Goal: Task Accomplishment & Management: Manage account settings

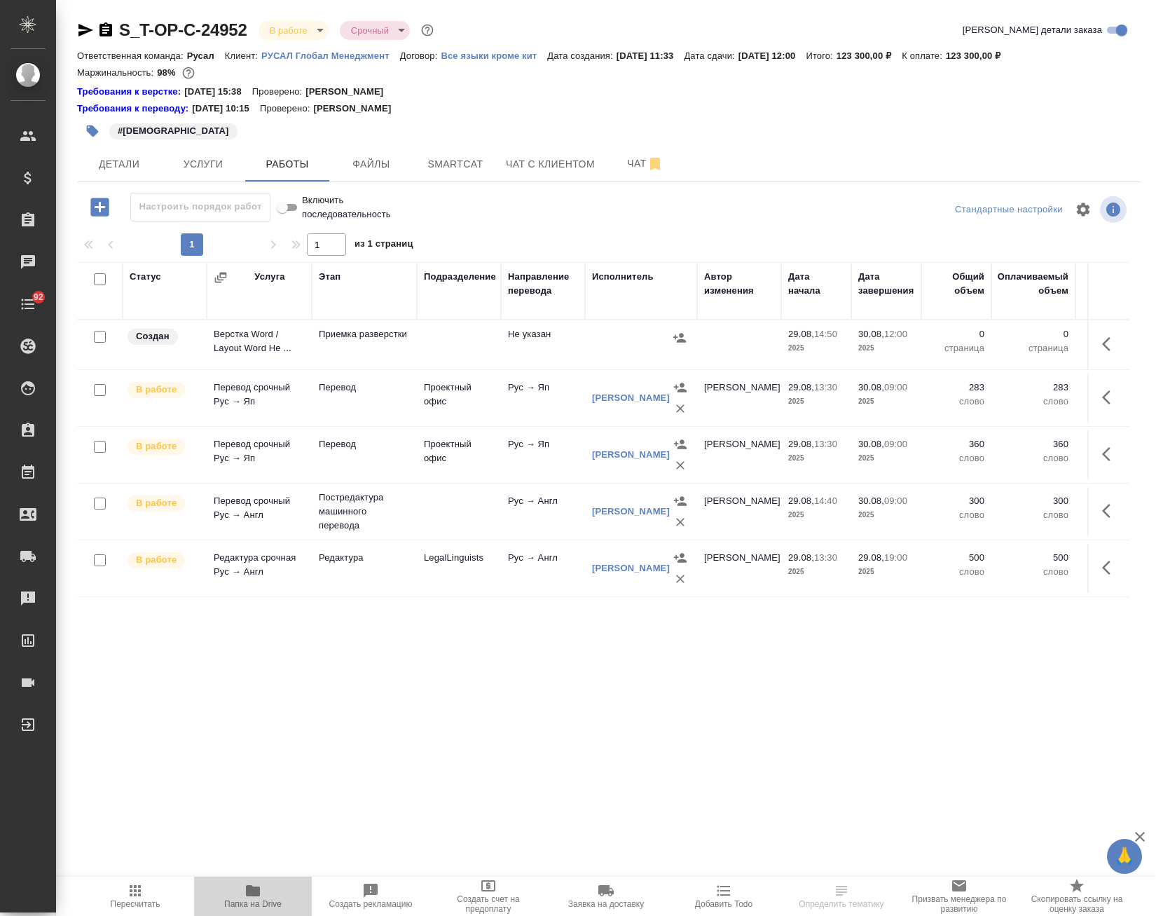
click at [247, 891] on icon "button" at bounding box center [253, 890] width 14 height 11
click at [459, 167] on span "Smartcat" at bounding box center [455, 165] width 67 height 18
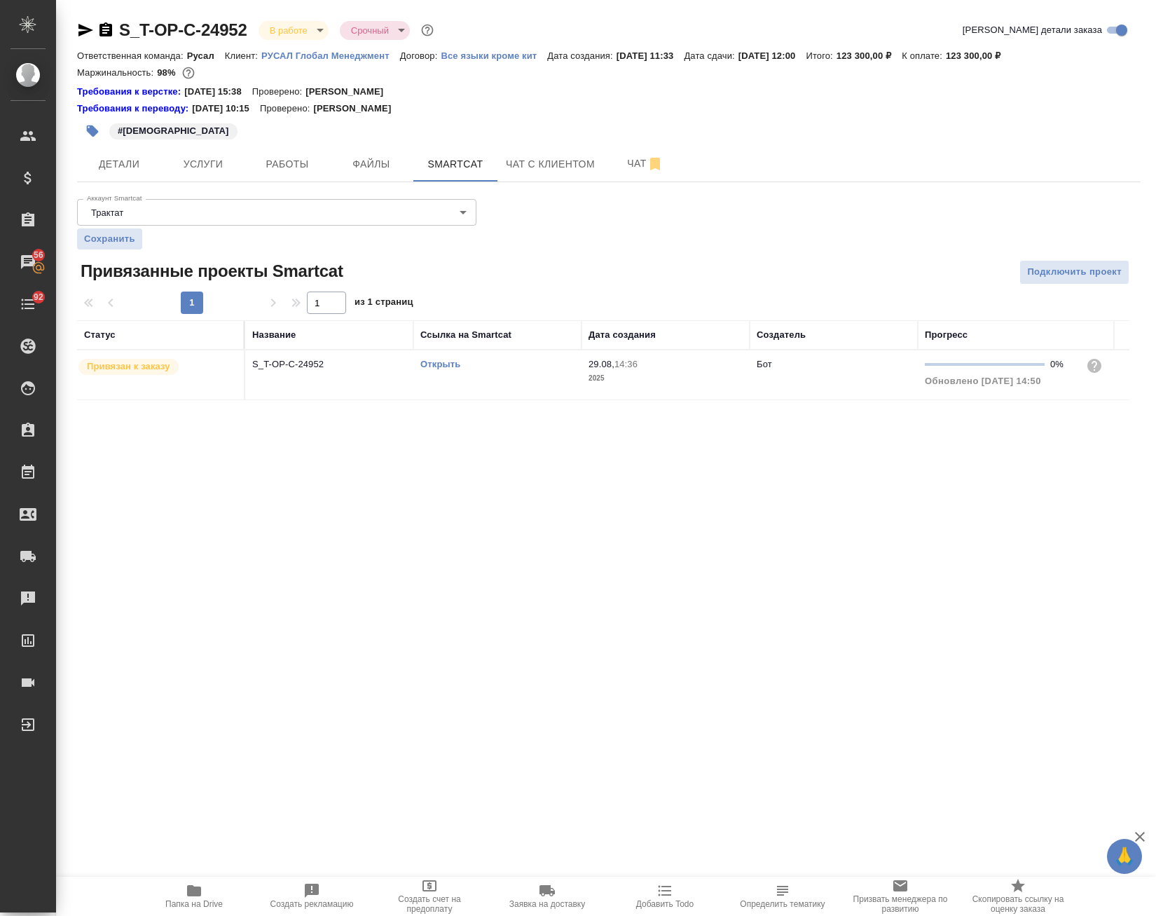
click at [436, 362] on link "Открыть" at bounding box center [440, 364] width 40 height 11
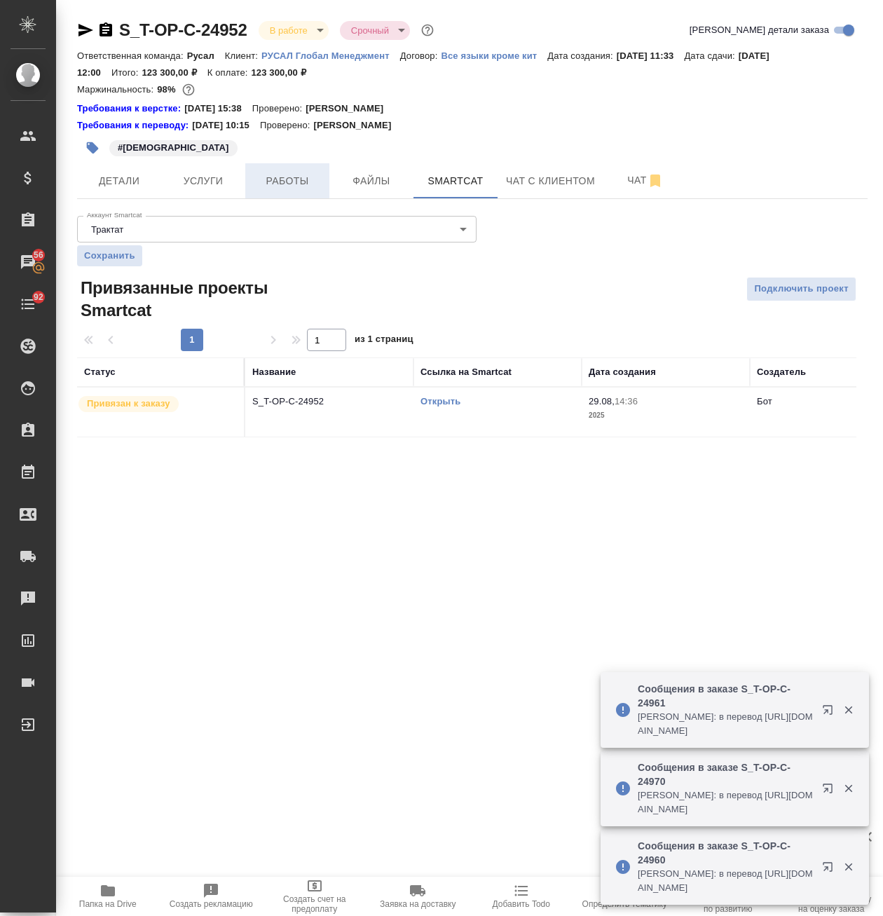
click at [298, 176] on span "Работы" at bounding box center [287, 181] width 67 height 18
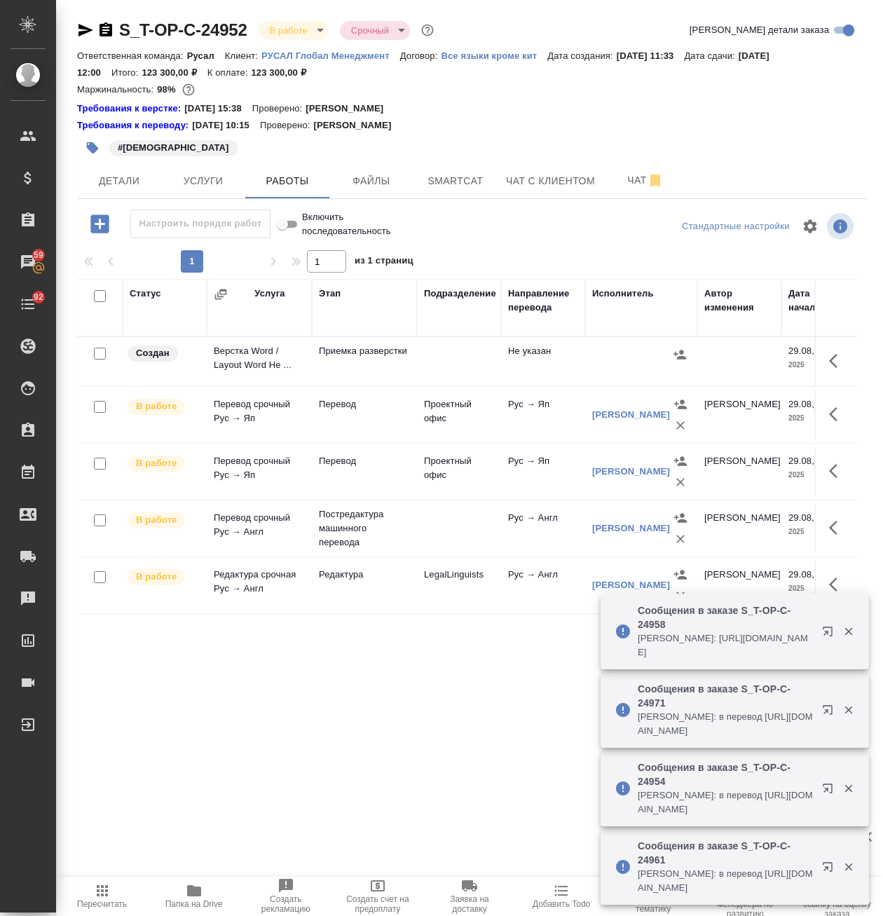
click at [617, 364] on div at bounding box center [641, 354] width 98 height 21
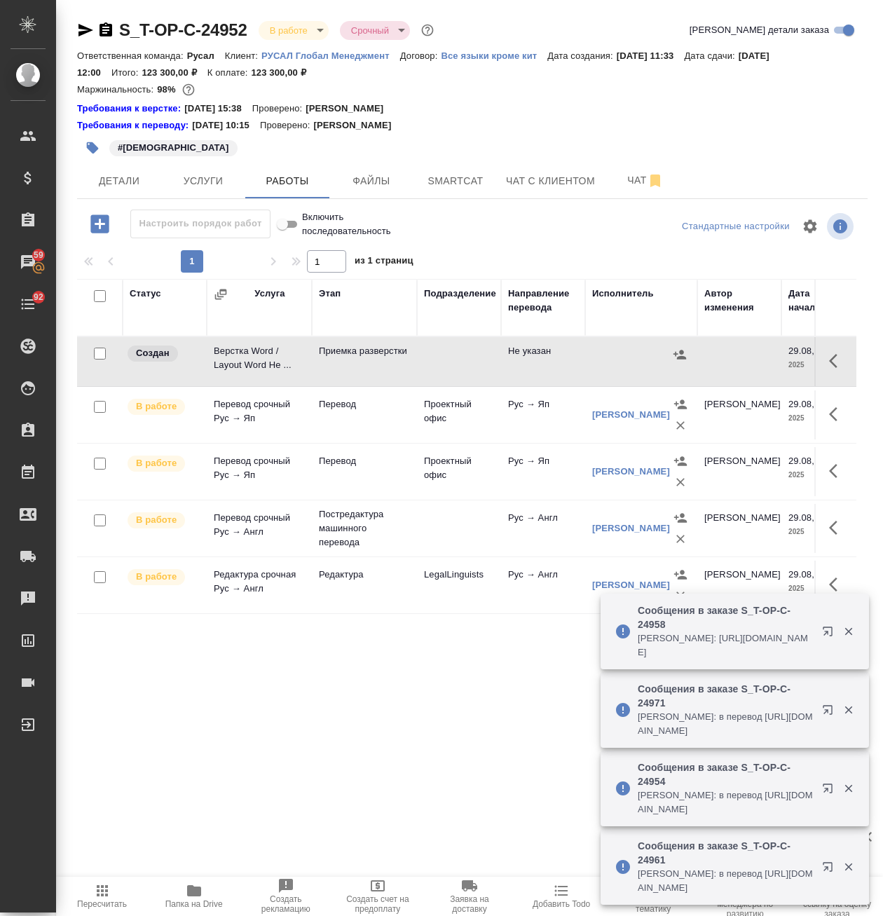
click at [829, 359] on icon "button" at bounding box center [837, 360] width 17 height 17
click at [803, 364] on icon "button" at bounding box center [808, 360] width 11 height 15
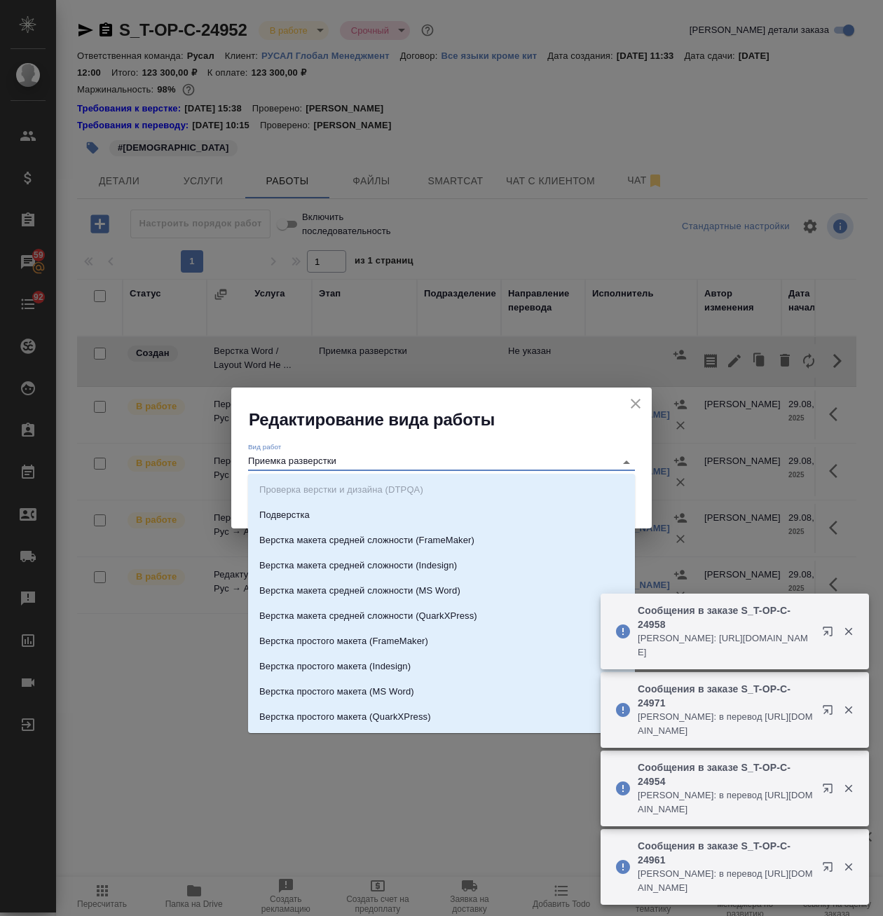
click at [352, 459] on input "Приемка разверстки" at bounding box center [428, 461] width 360 height 17
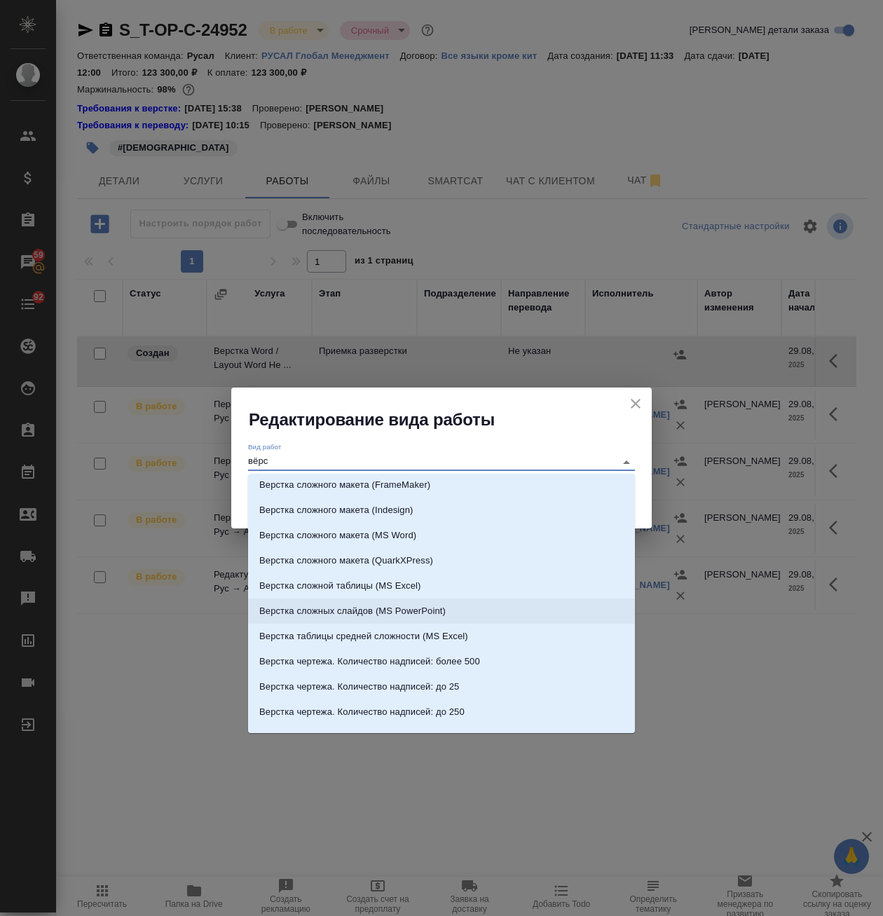
scroll to position [350, 0]
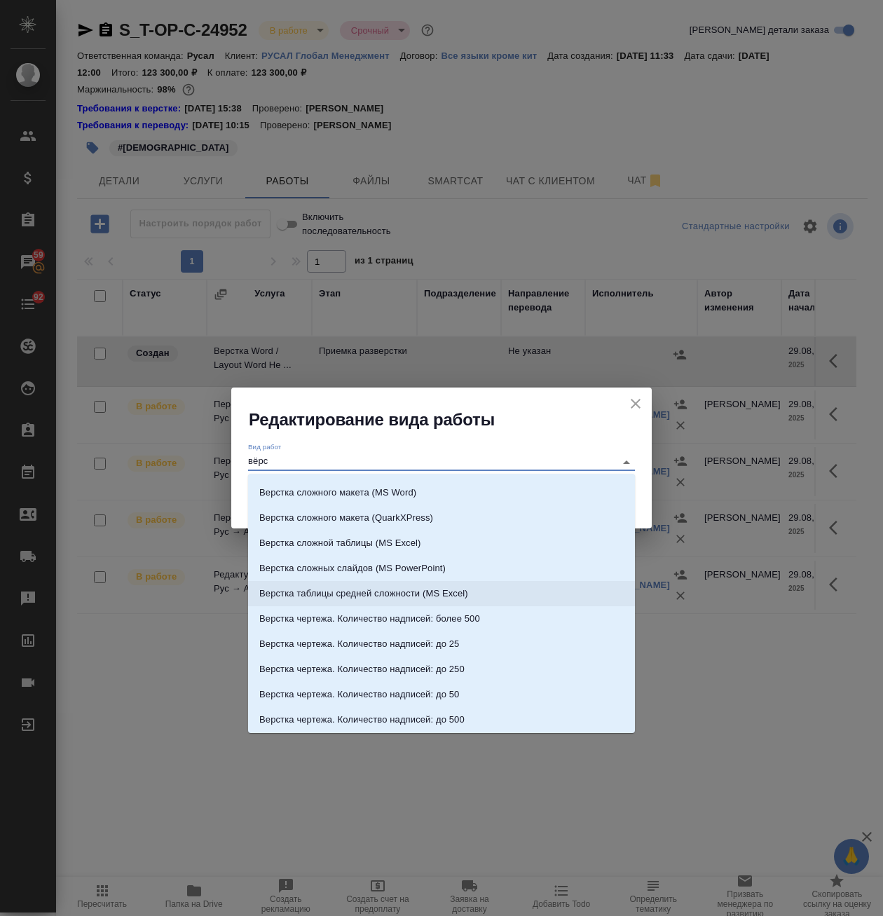
click at [462, 586] on p "Верстка таблицы средней сложности (MS Excel)" at bounding box center [363, 593] width 209 height 14
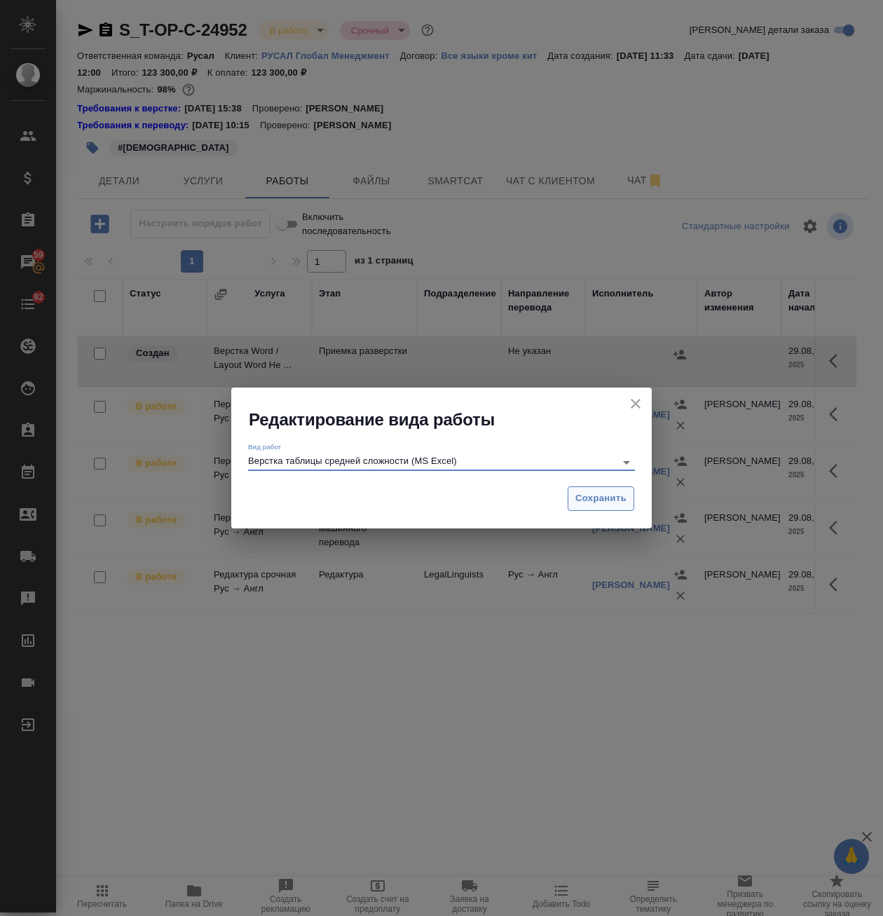
type input "Верстка таблицы средней сложности (MS Excel)"
click at [594, 481] on div "Сохранить" at bounding box center [441, 503] width 420 height 49
click at [598, 493] on span "Сохранить" at bounding box center [600, 498] width 51 height 16
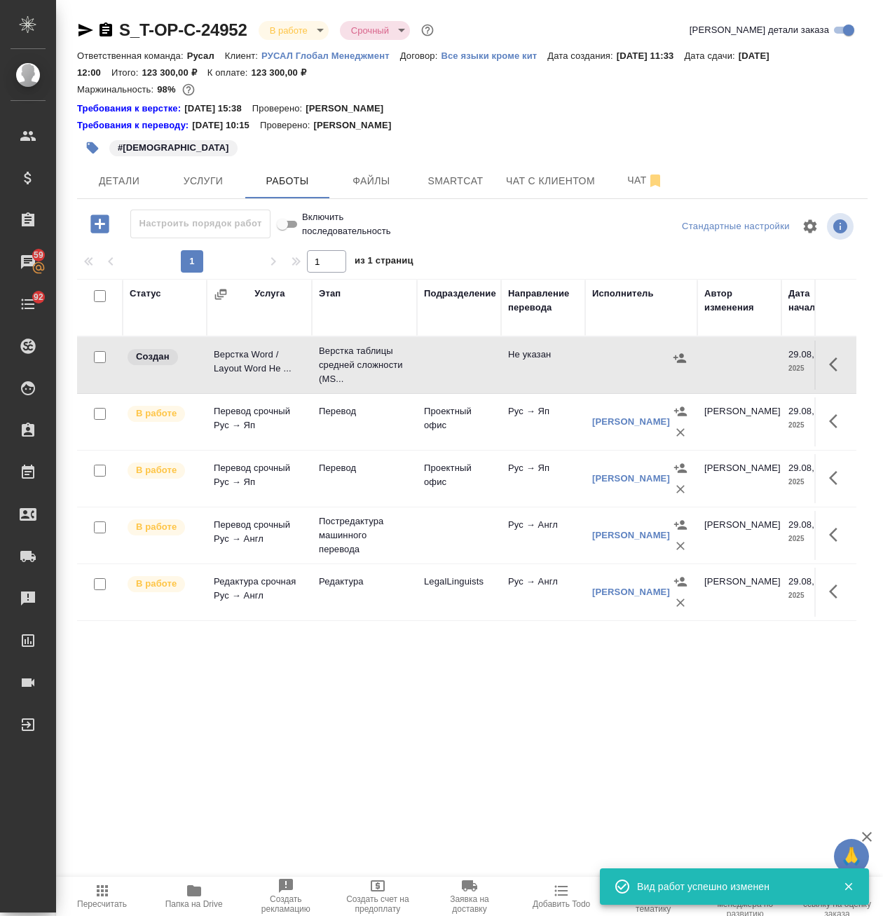
click at [597, 366] on div at bounding box center [641, 358] width 98 height 21
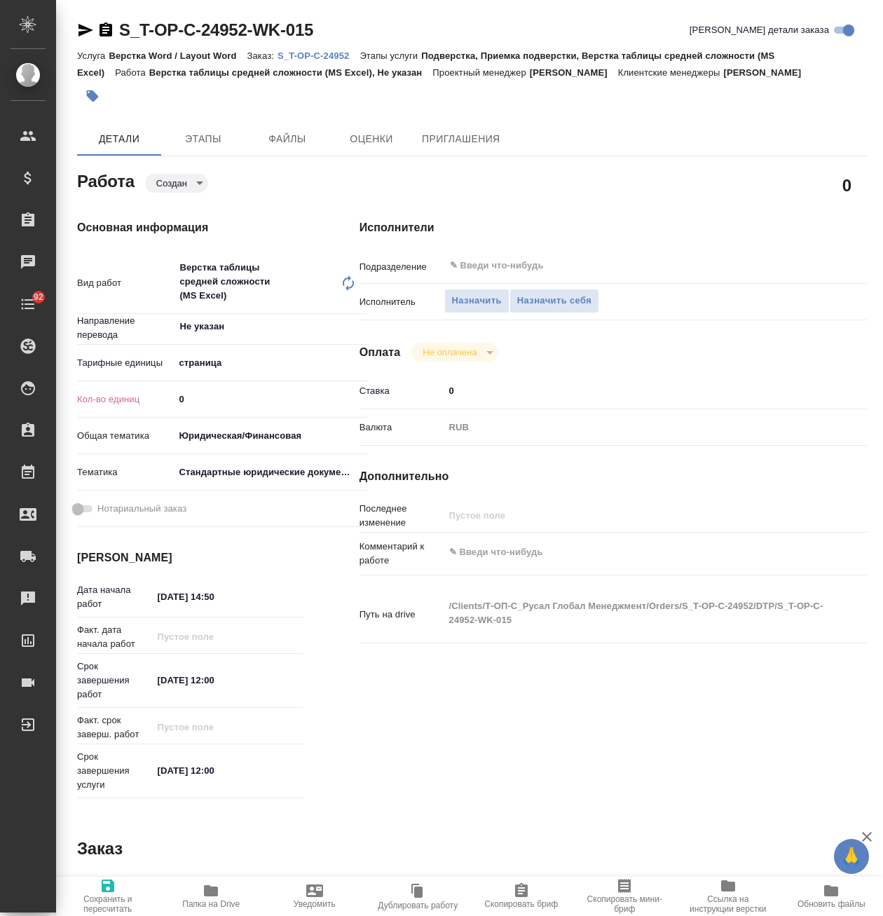
type textarea "x"
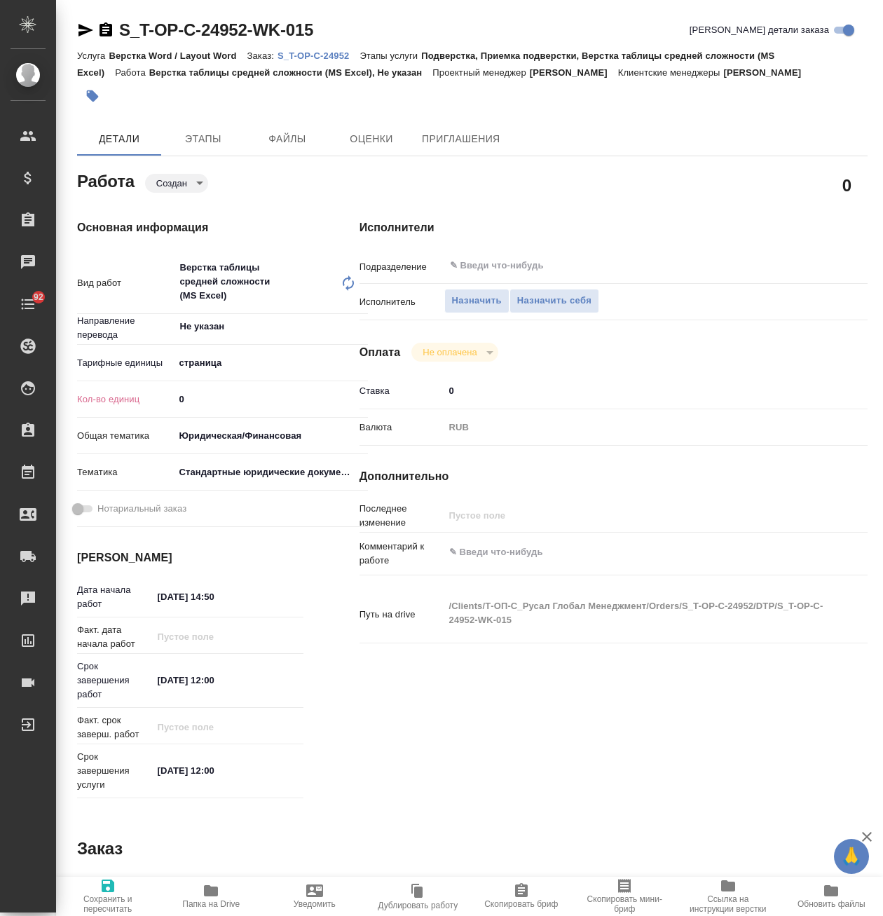
type textarea "x"
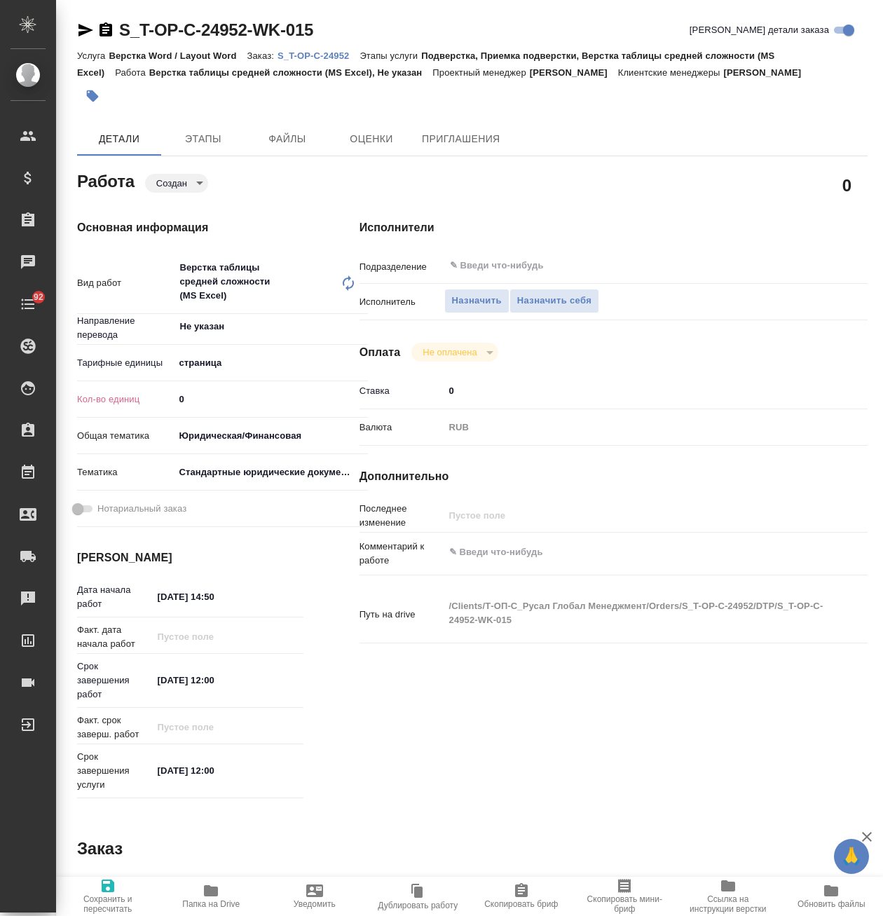
type textarea "x"
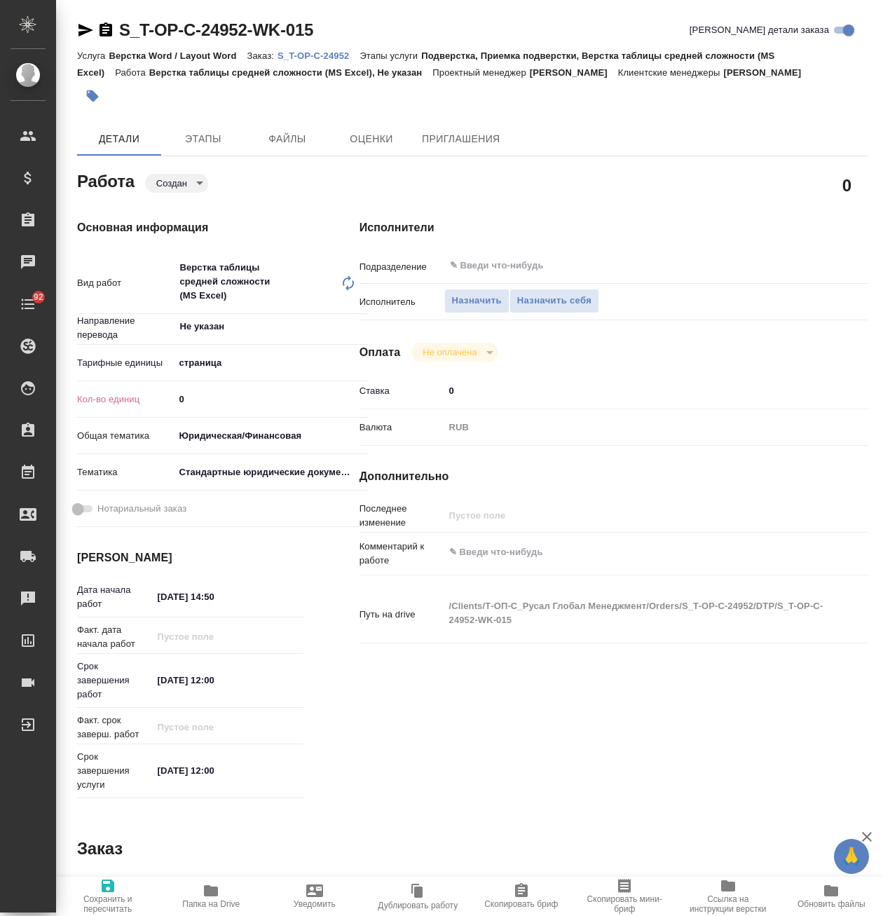
type textarea "x"
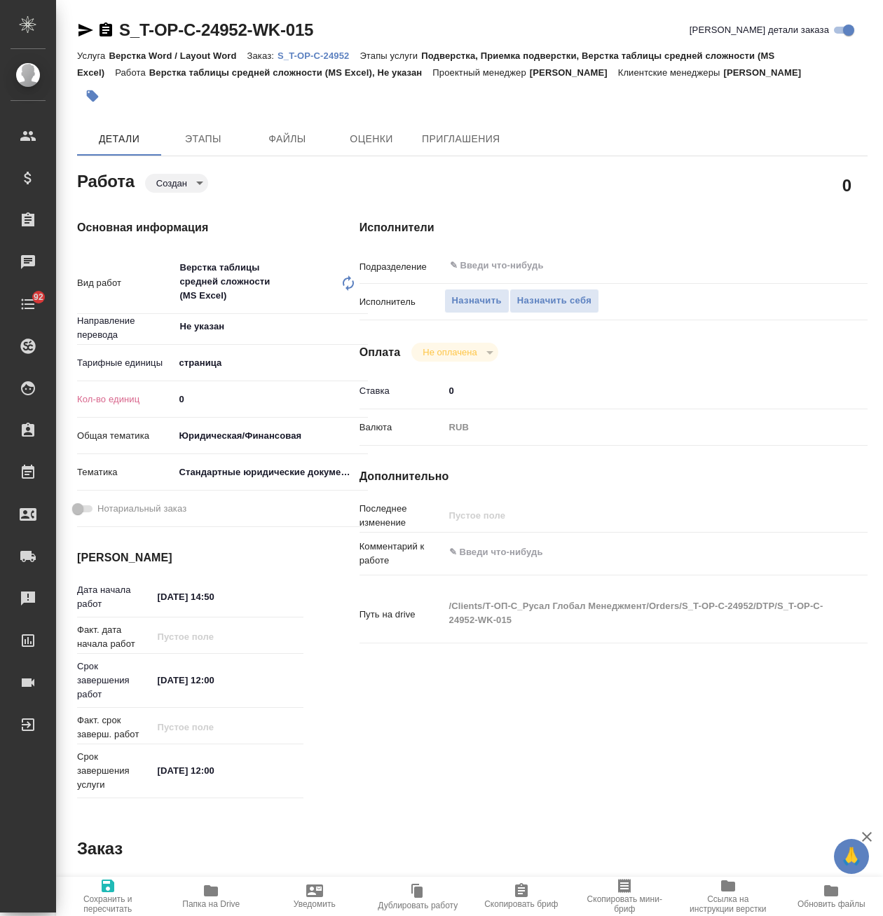
type textarea "x"
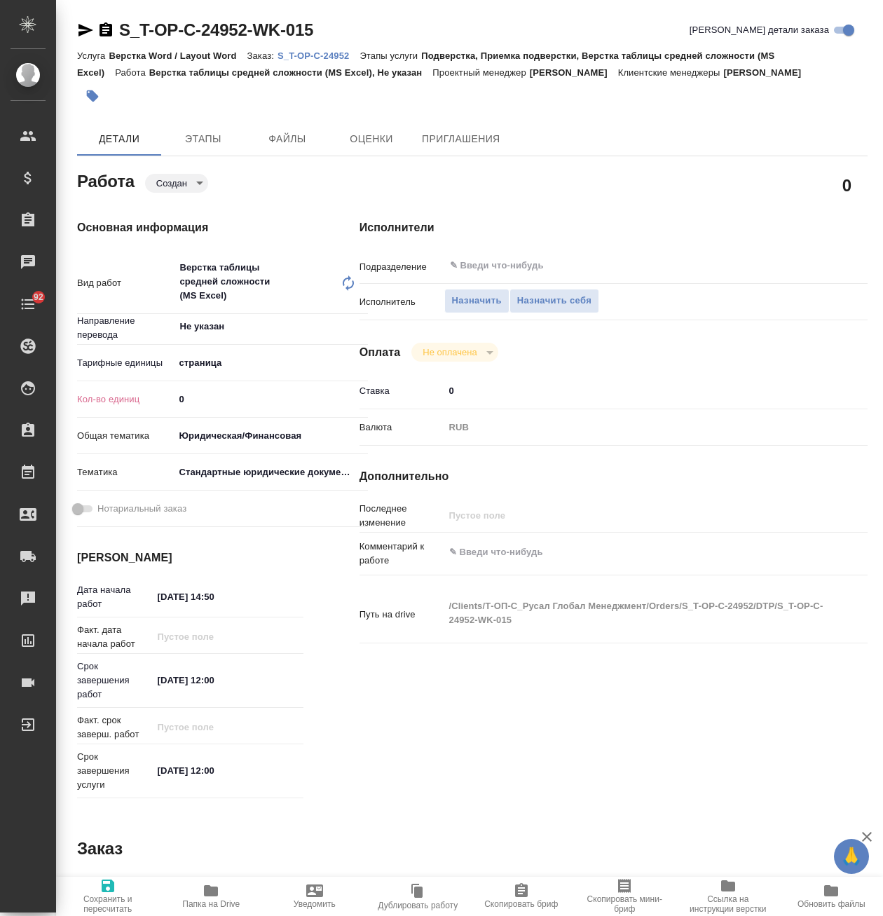
type textarea "x"
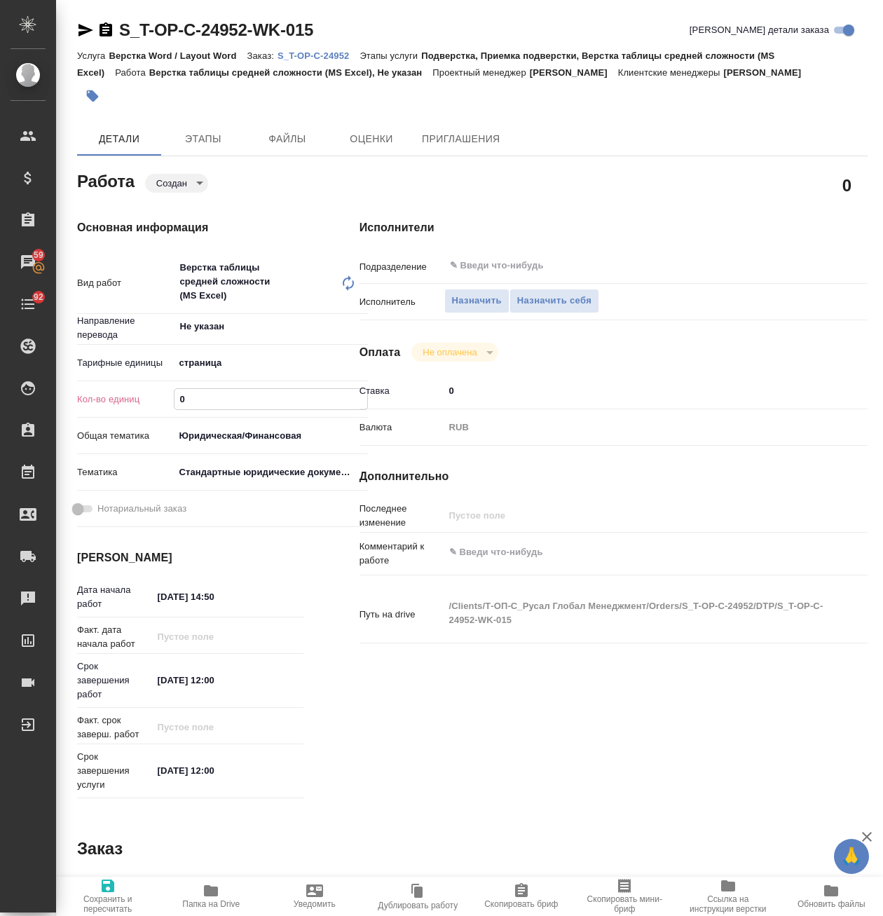
drag, startPoint x: 214, startPoint y: 397, endPoint x: 124, endPoint y: 401, distance: 90.5
click at [124, 401] on div "Кол-во единиц 0" at bounding box center [222, 399] width 291 height 25
type textarea "x"
type input "6"
type textarea "x"
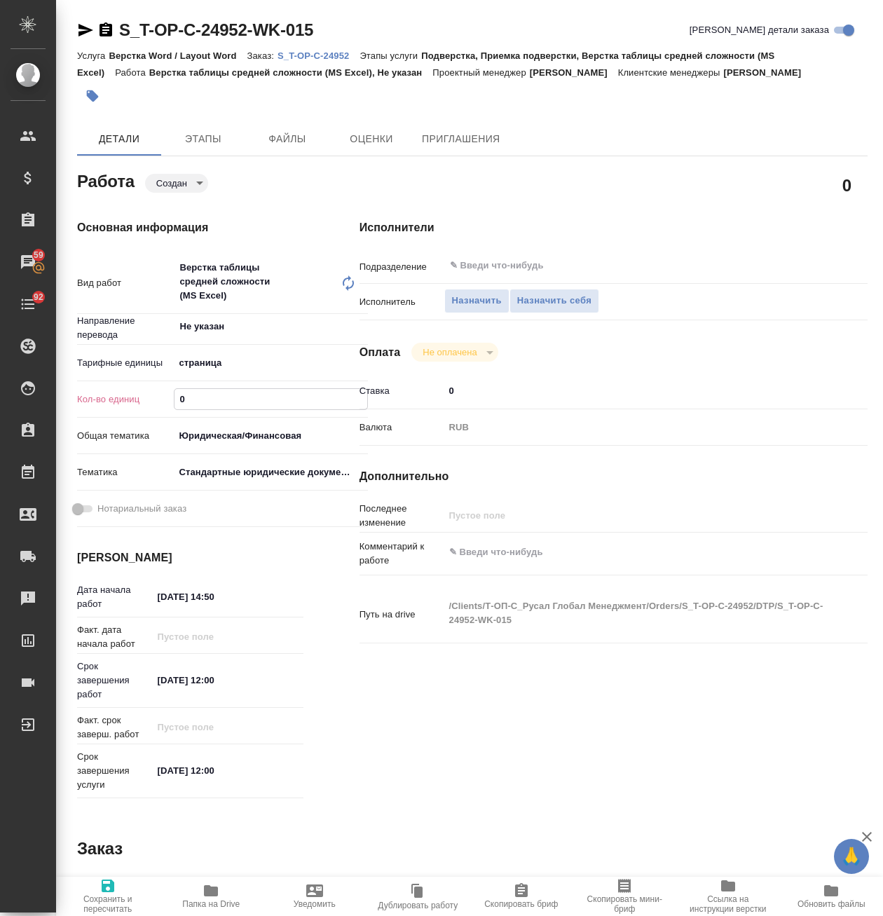
type textarea "x"
type input "6"
click at [125, 888] on span "Сохранить и пересчитать" at bounding box center [107, 895] width 87 height 36
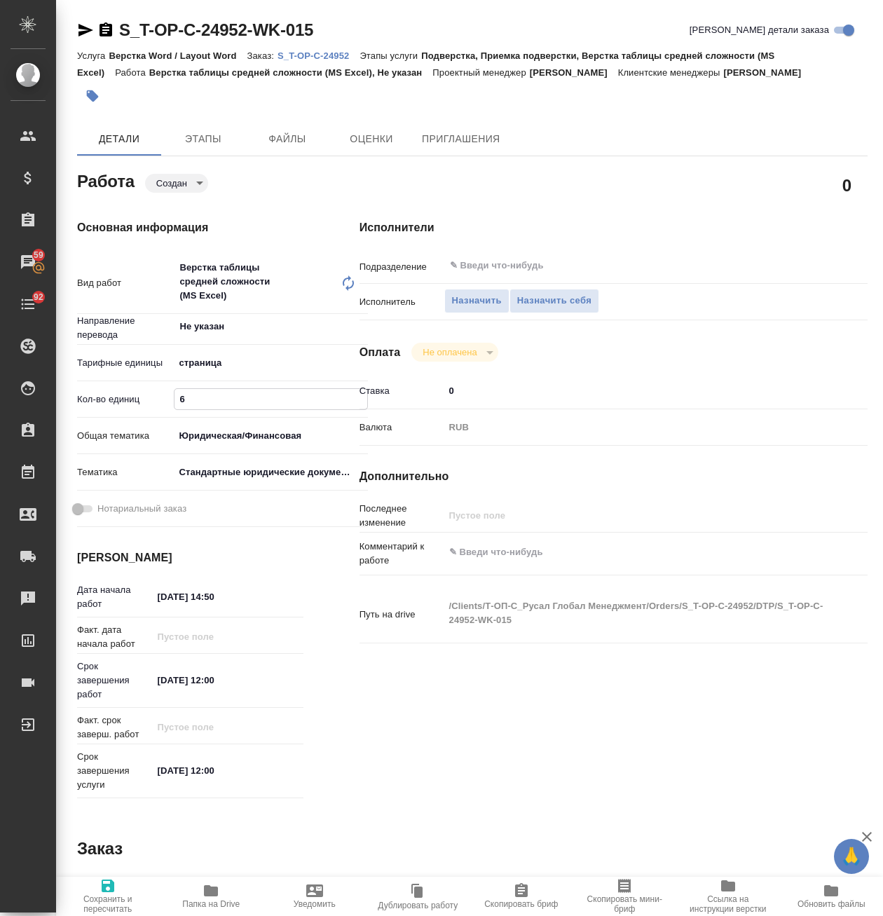
type textarea "x"
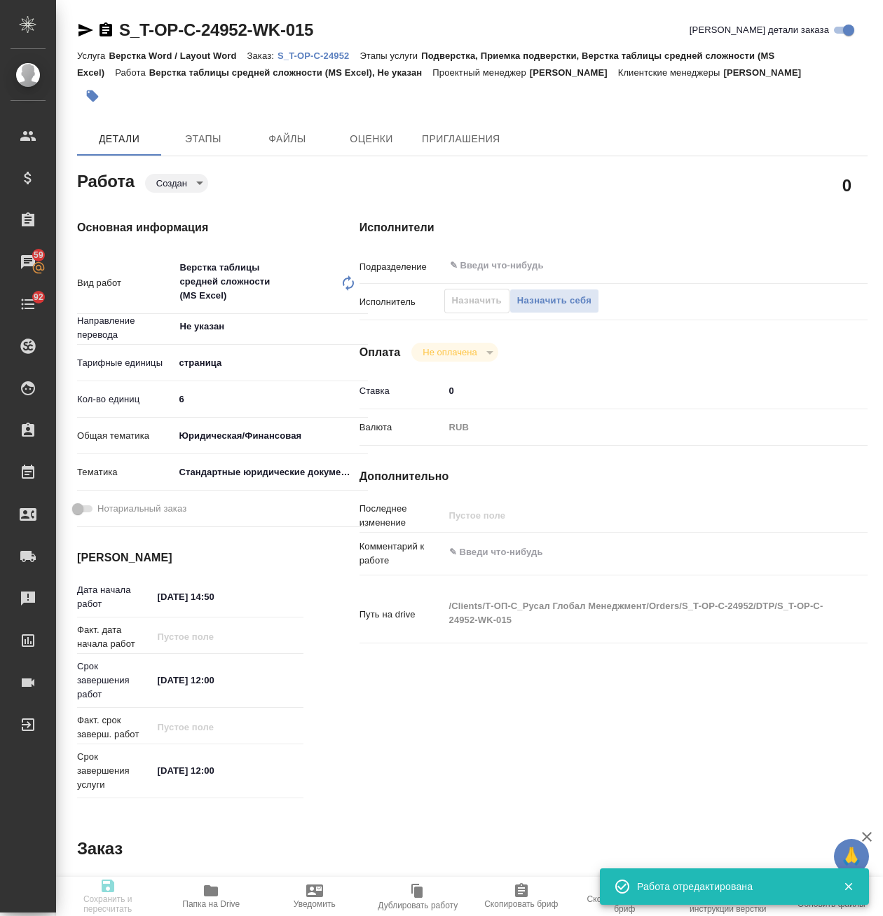
type textarea "x"
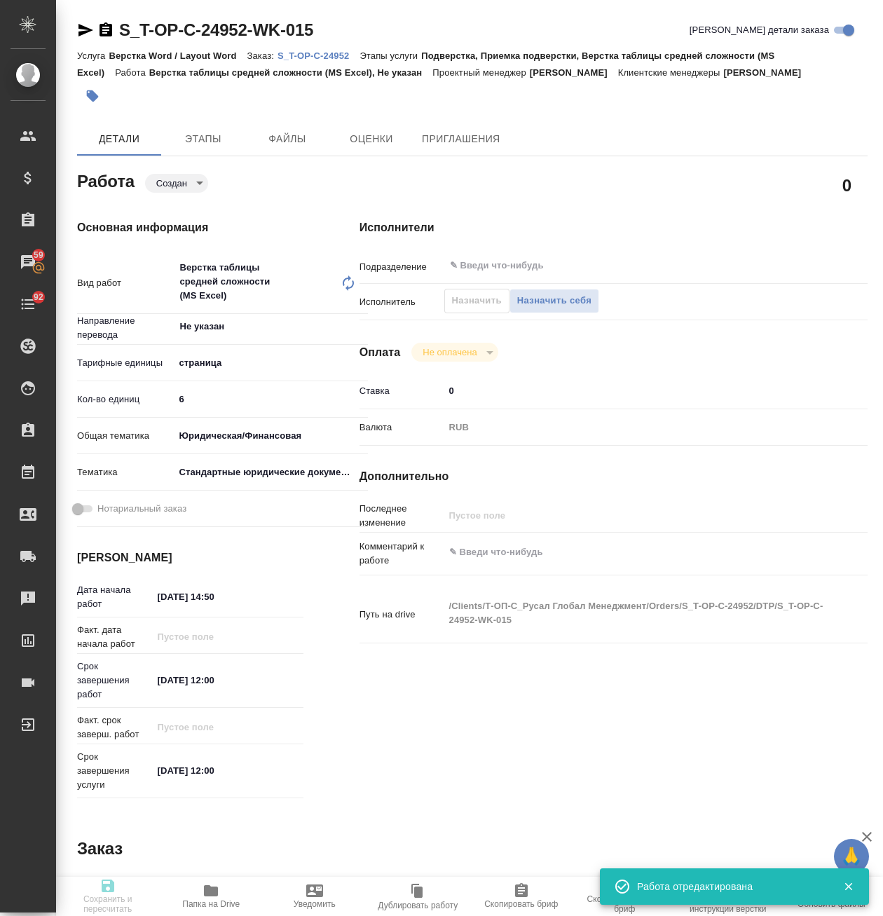
type input "created"
type textarea "Верстка таблицы средней сложности (MS Excel)"
type textarea "x"
type input "Не указан"
type input "5a8b1489cc6b4906c91bfdb2"
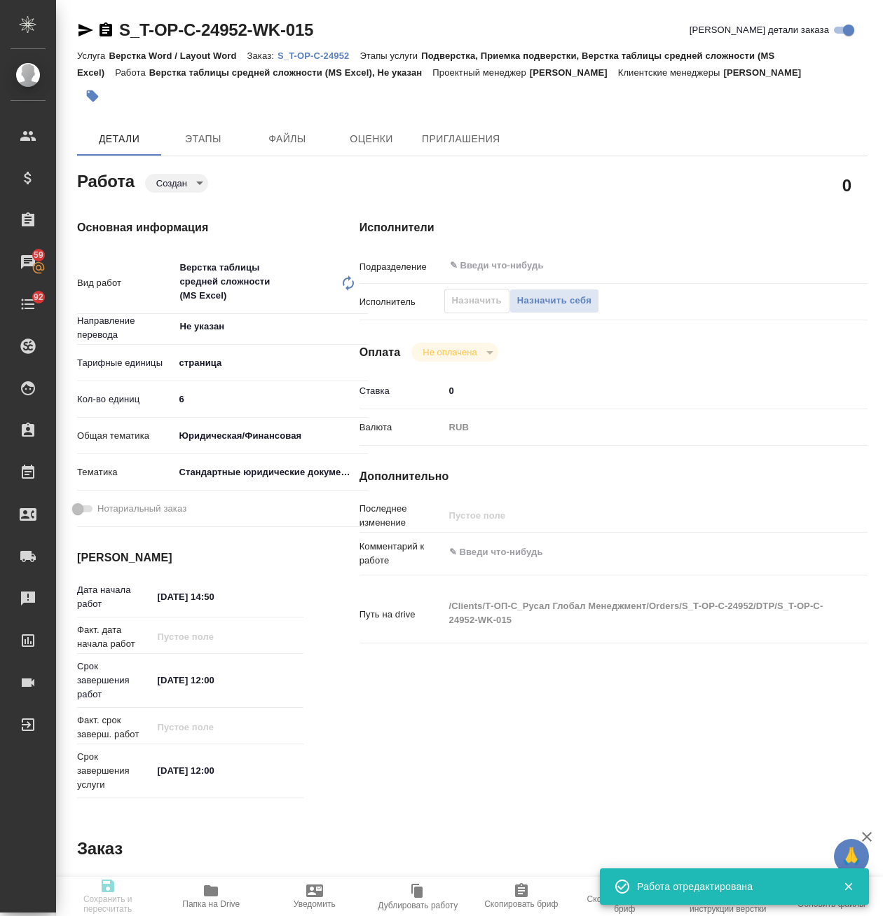
type input "6"
type input "yr-fn"
type input "5f647205b73bc97568ca66bf"
type input "29.08.2025 14:50"
type input "30.08.2025 12:00"
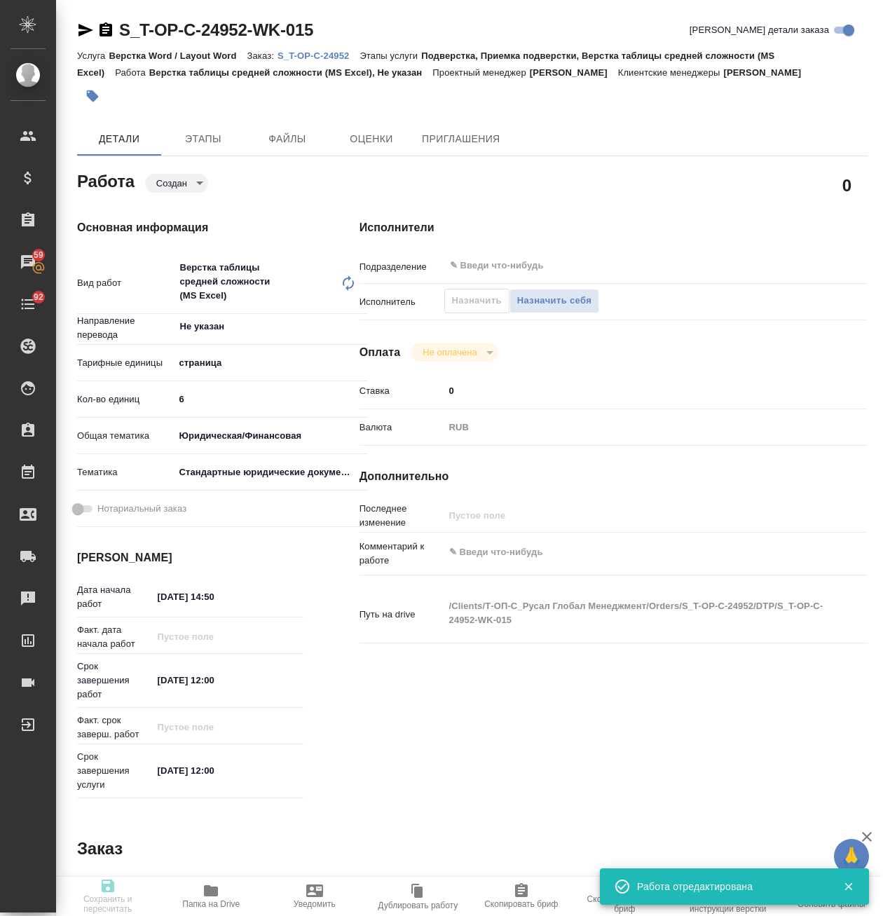
type input "30.08.2025 12:00"
type input "notPayed"
type input "0"
type input "RUB"
type input "Авдеенко Кирилл"
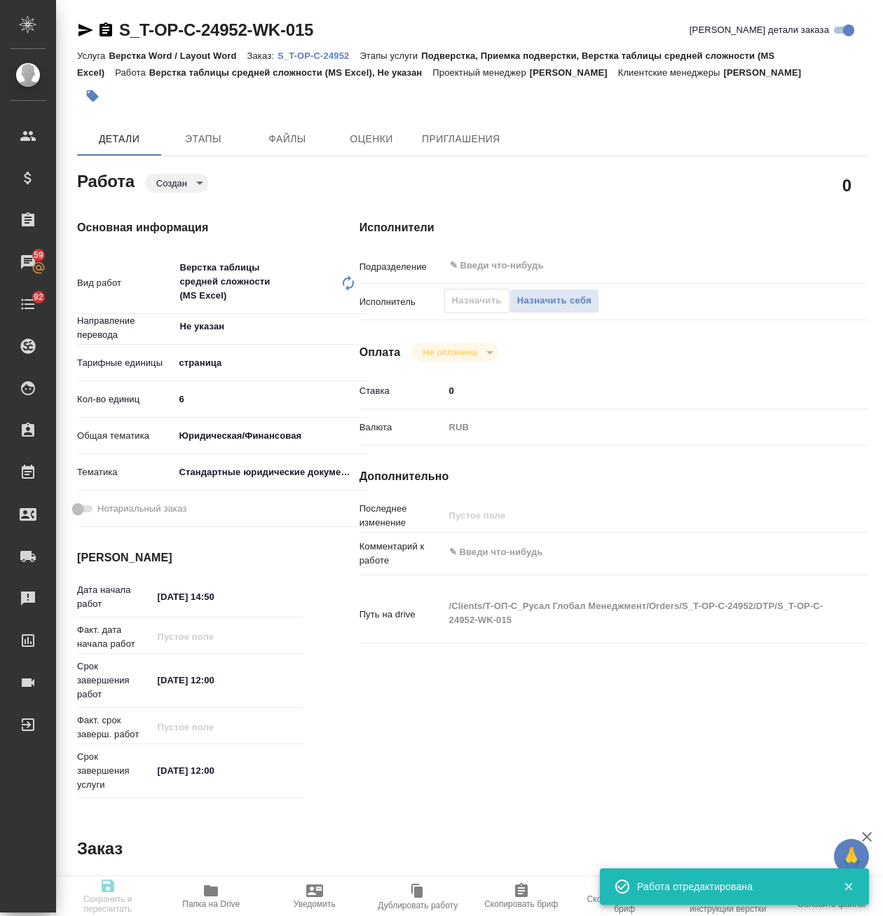
type textarea "x"
type textarea "/Clients/Т-ОП-С_Русал Глобал Менеджмент/Orders/S_T-OP-C-24952/DTP/S_T-OP-C-2495…"
type textarea "x"
type input "S_T-OP-C-24952"
type input "от Исаева_29.08_2"
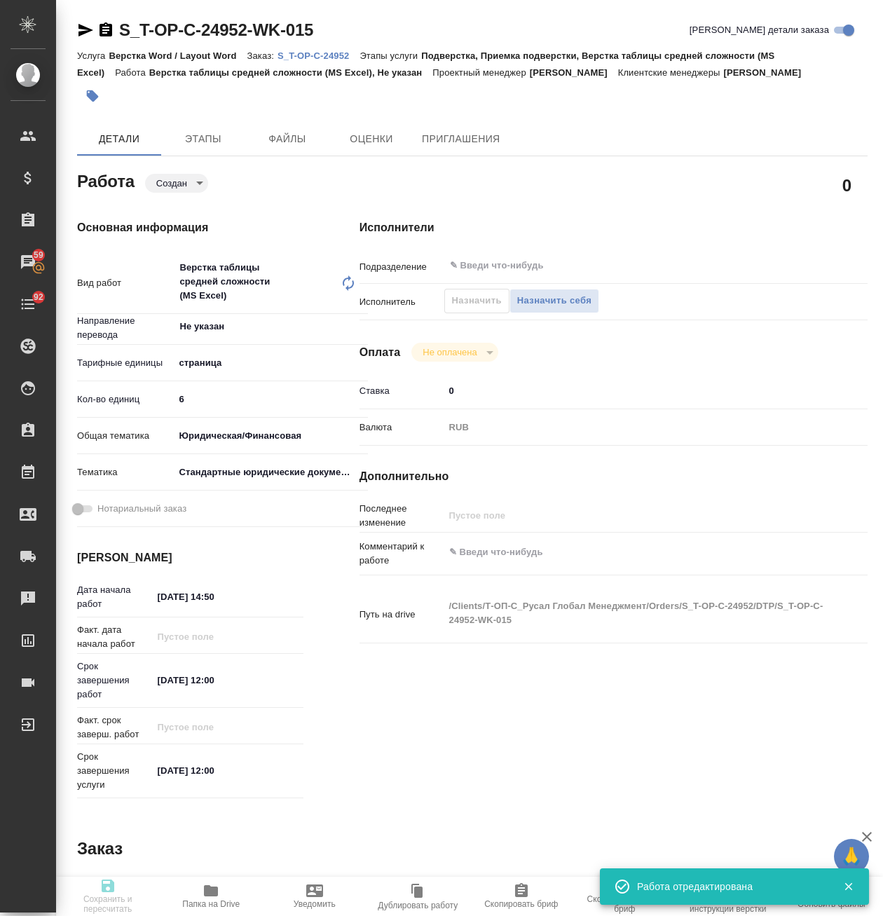
type input "Верстка Word / Layout Word"
type input "Подверстка, Приемка подверстки, Верстка таблицы средней сложности (MS Excel)"
type input "[PERSON_NAME]"
type input "/Clients/Т-ОП-С_Русал Глобал Менеджмент/Orders/S_T-OP-C-24952"
type textarea "x"
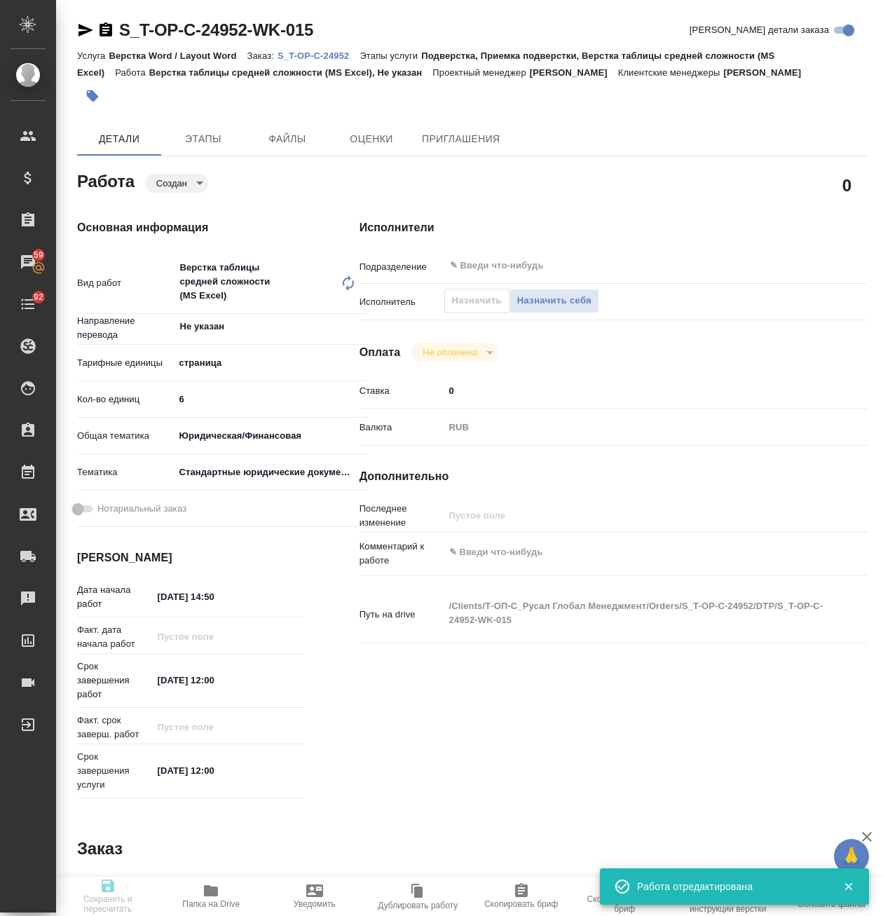
type textarea "прошу помочь с переводом на японский и английский. По отелю переведенного догов…"
type textarea "x"
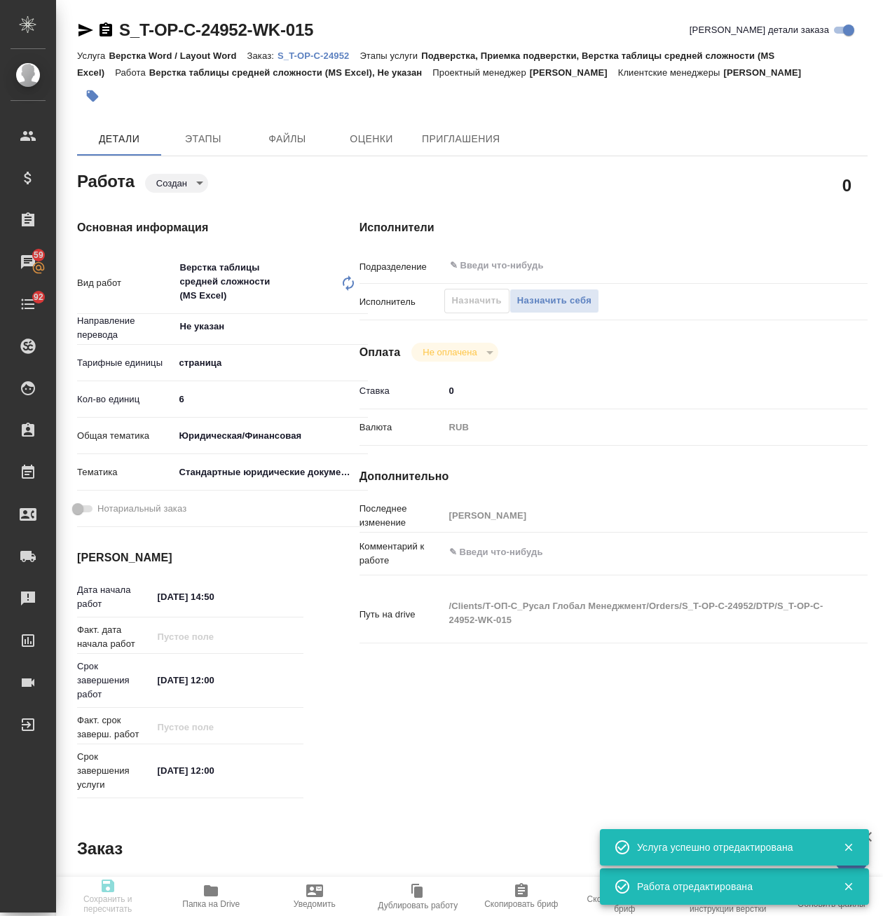
type textarea "x"
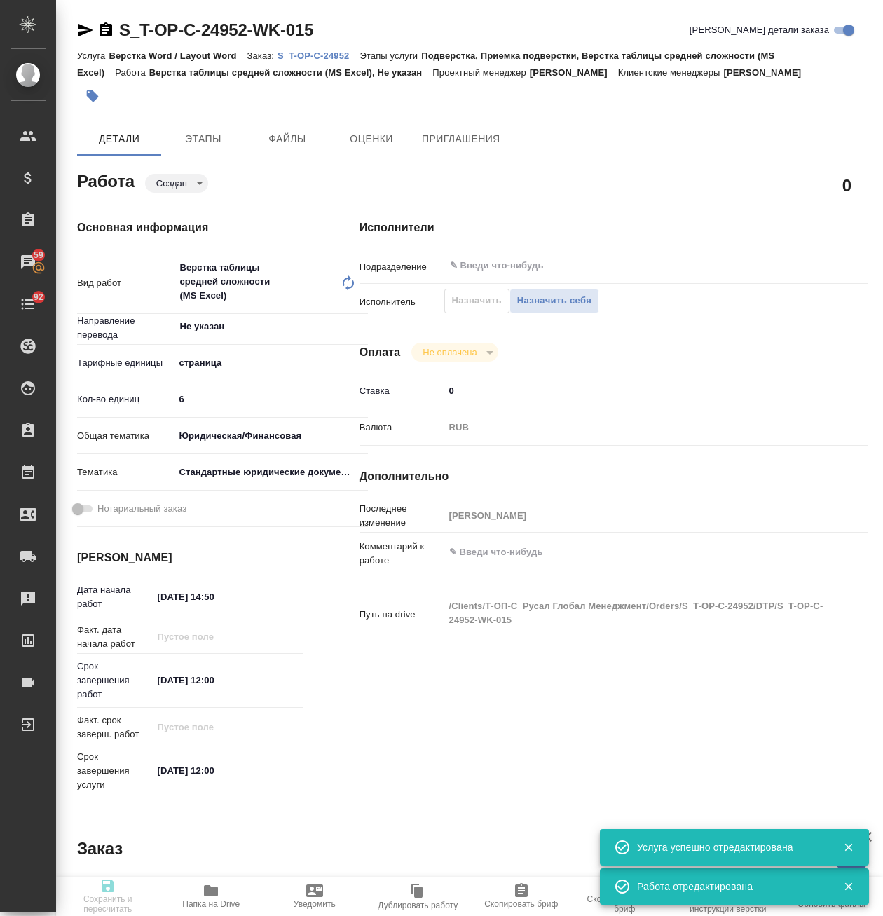
type textarea "x"
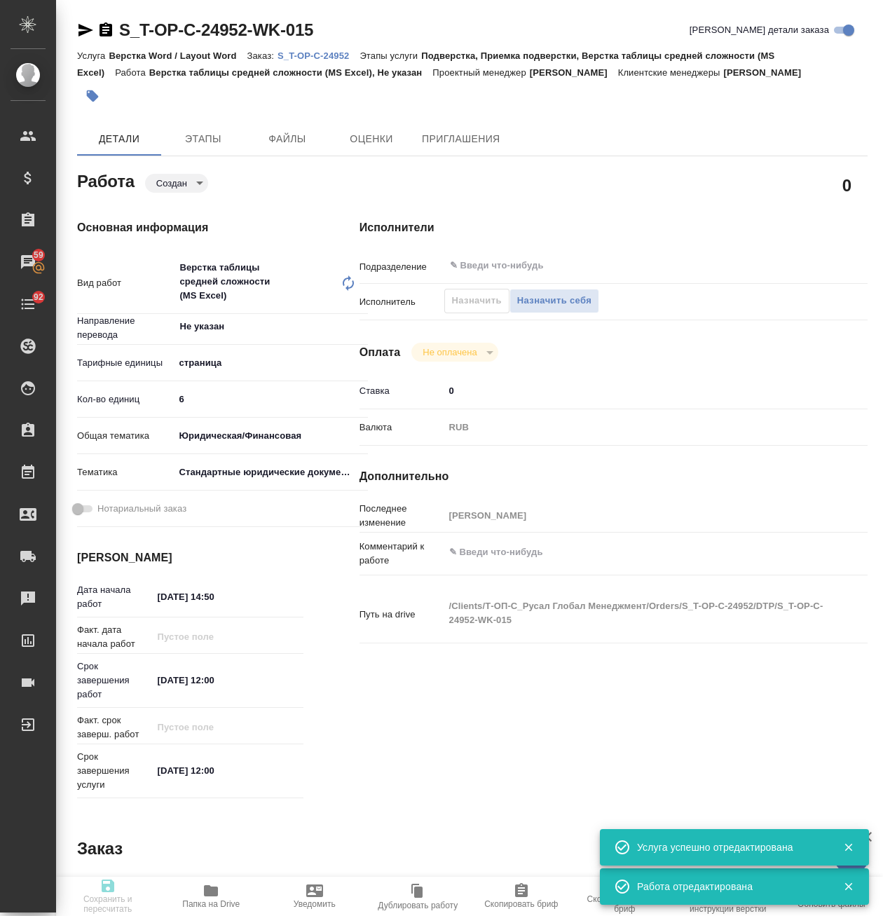
type textarea "x"
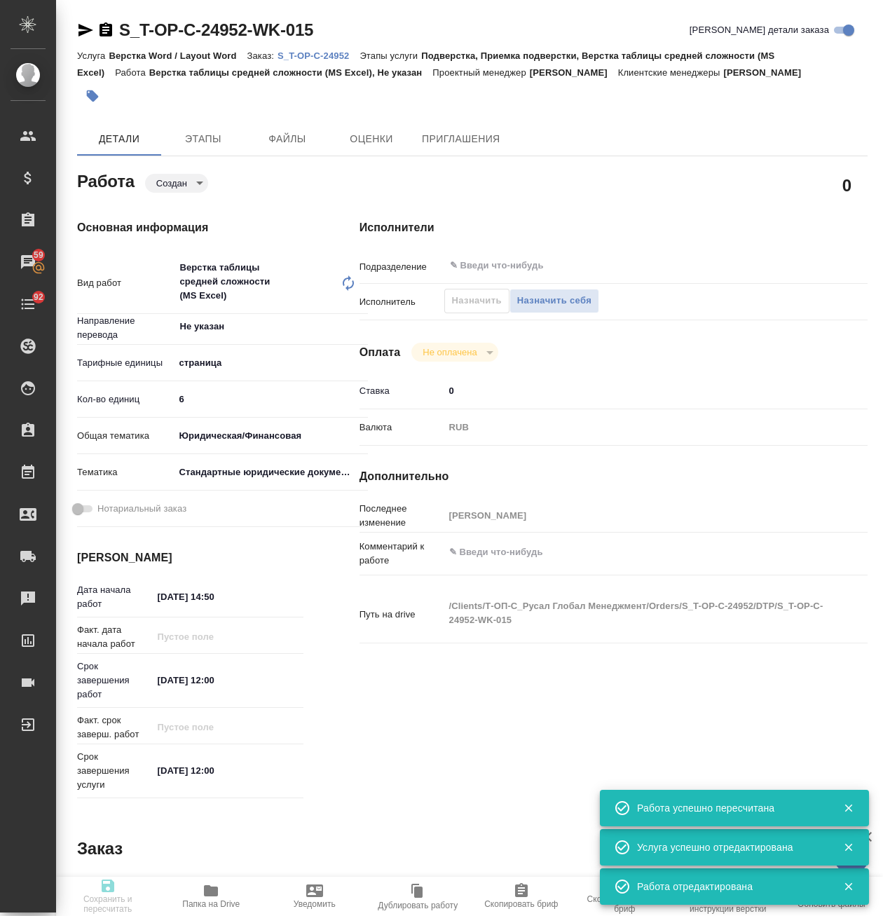
type input "created"
type textarea "Верстка таблицы средней сложности (MS Excel)"
type textarea "x"
type input "Не указан"
type input "5a8b1489cc6b4906c91bfdb2"
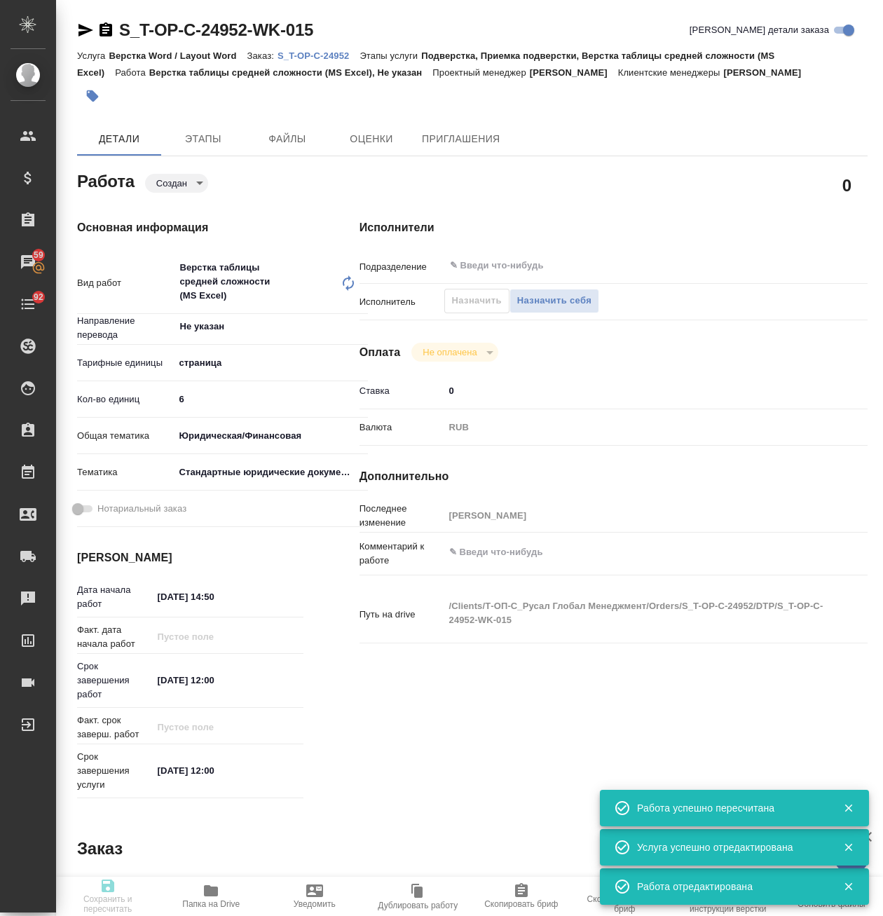
type input "6"
type input "yr-fn"
type input "5f647205b73bc97568ca66bf"
type input "29.08.2025 14:50"
type input "30.08.2025 12:00"
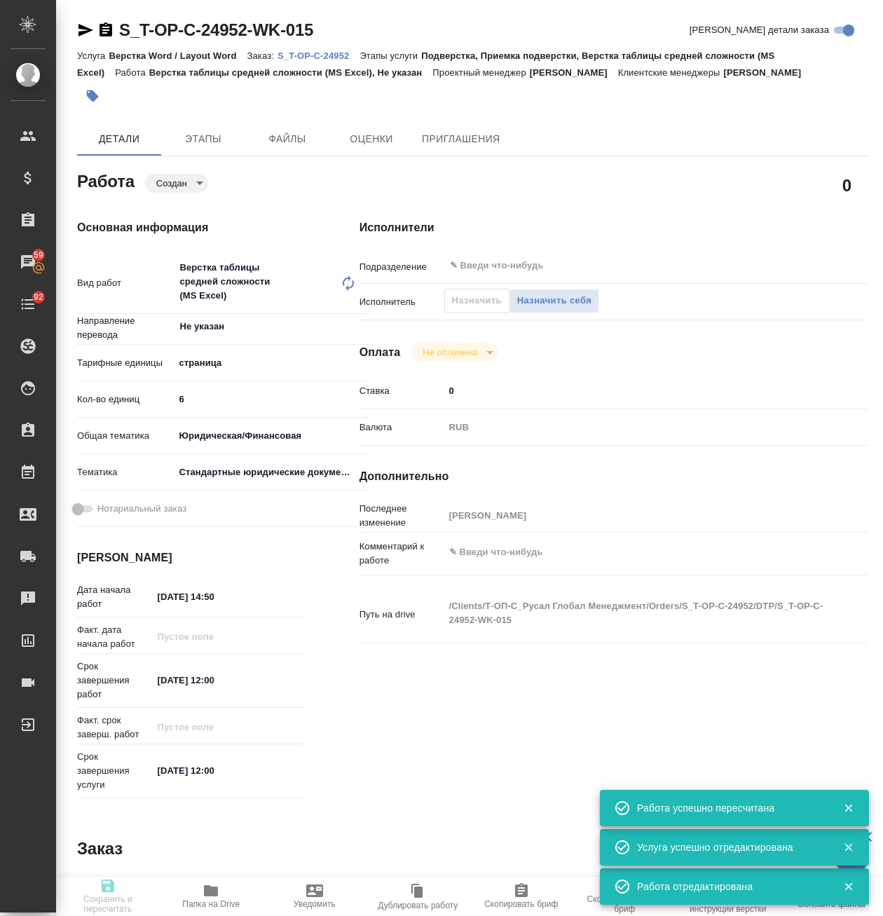
type input "30.08.2025 12:00"
type input "notPayed"
type input "0"
type input "RUB"
type input "Авдеенко Кирилл"
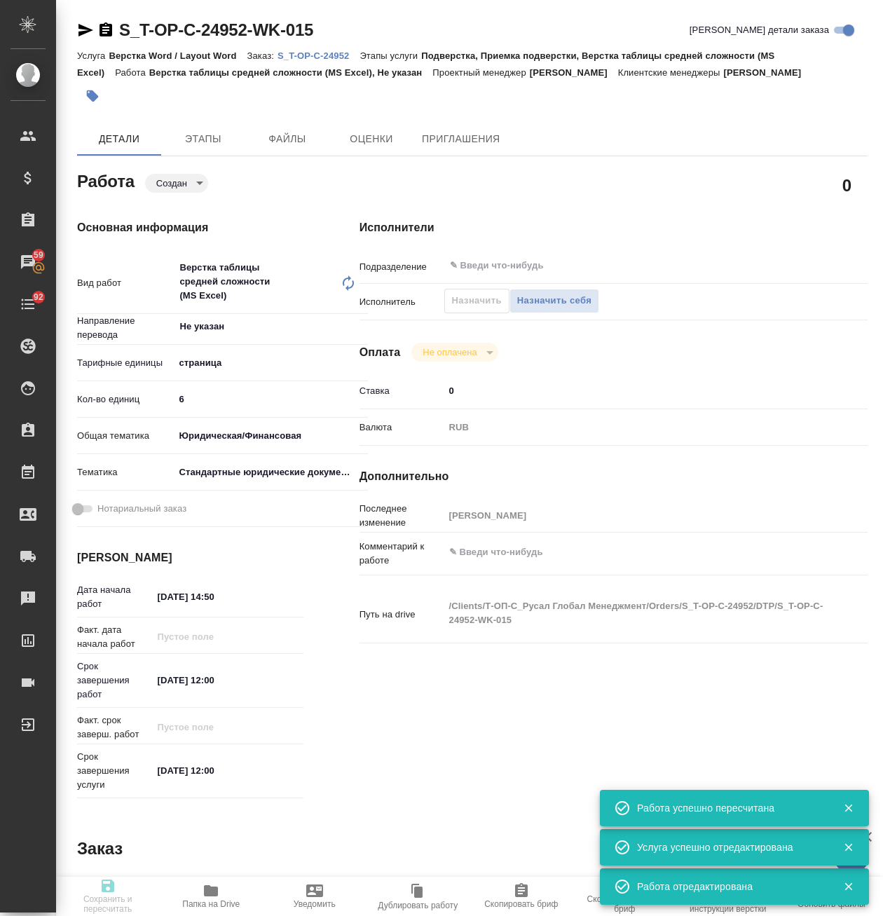
type textarea "x"
type textarea "/Clients/Т-ОП-С_Русал Глобал Менеджмент/Orders/S_T-OP-C-24952/DTP/S_T-OP-C-2495…"
type textarea "x"
type input "S_T-OP-C-24952"
type input "от Исаева_29.08_2"
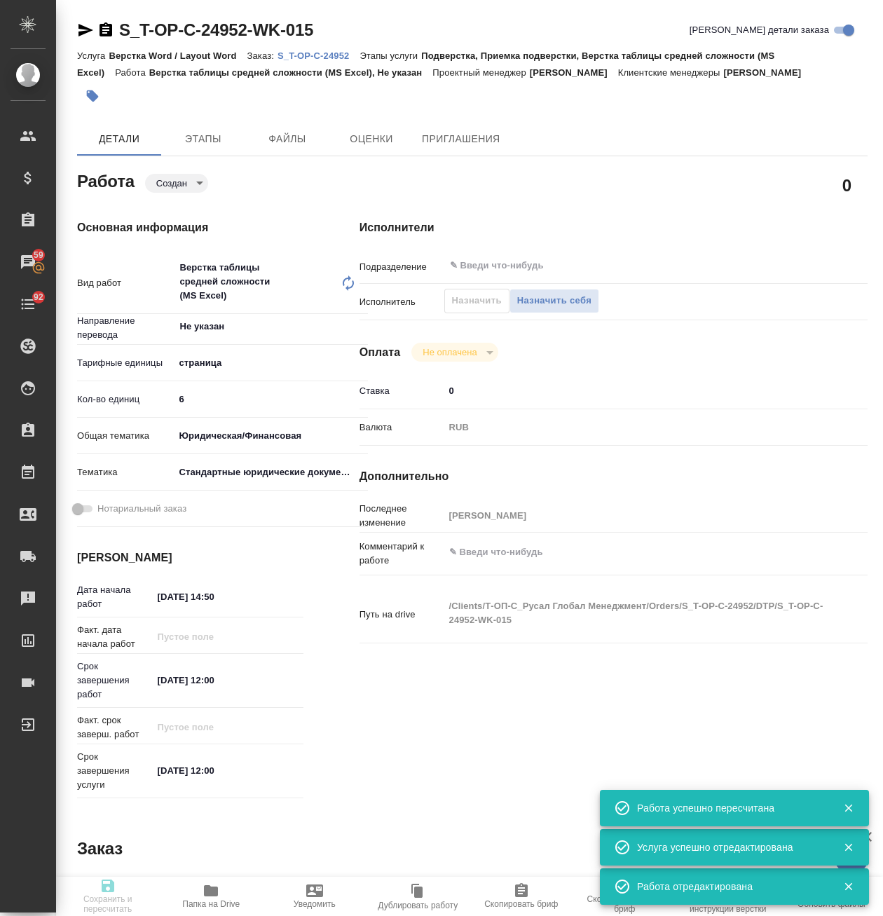
type input "Верстка Word / Layout Word"
type input "Подверстка, Приемка подверстки, Верстка таблицы средней сложности (MS Excel)"
type input "[PERSON_NAME]"
type input "/Clients/Т-ОП-С_Русал Глобал Менеджмент/Orders/S_T-OP-C-24952"
type textarea "x"
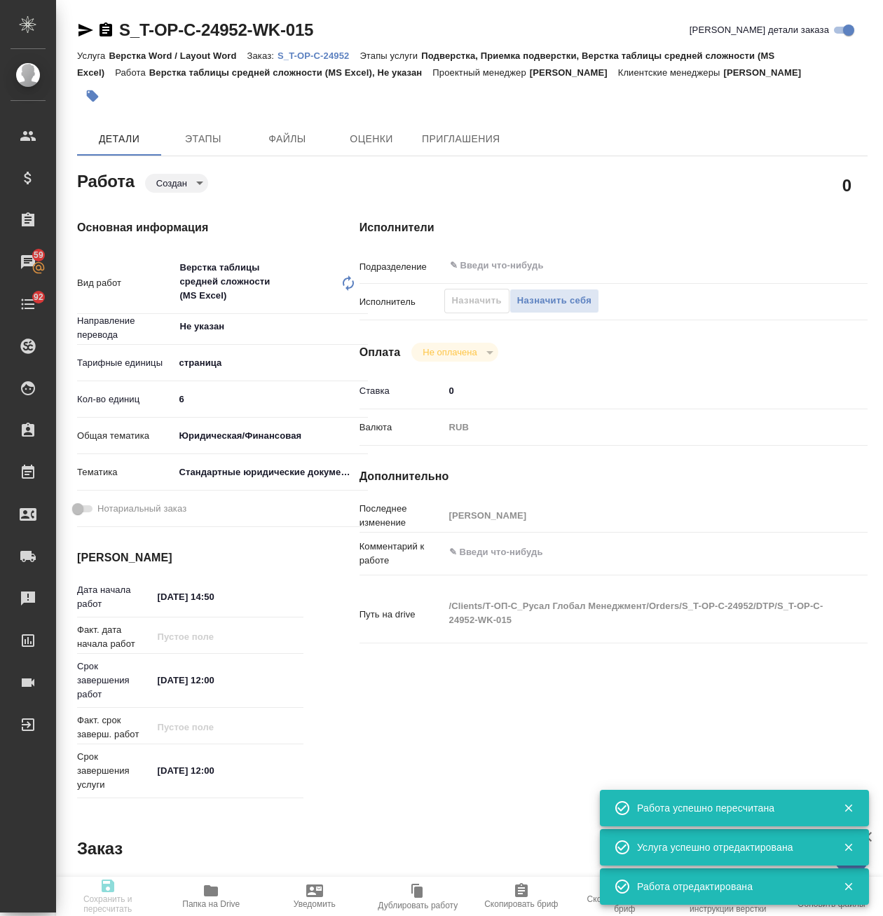
type textarea "прошу помочь с переводом на японский и английский. По отелю переведенного догов…"
type textarea "x"
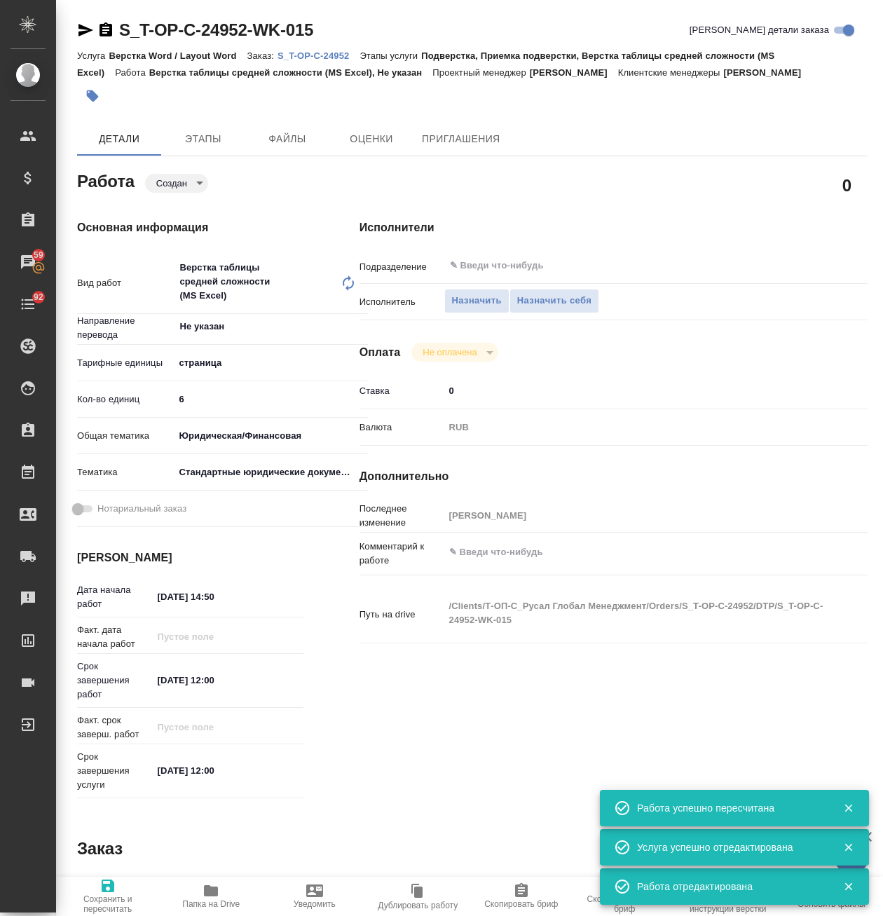
type textarea "x"
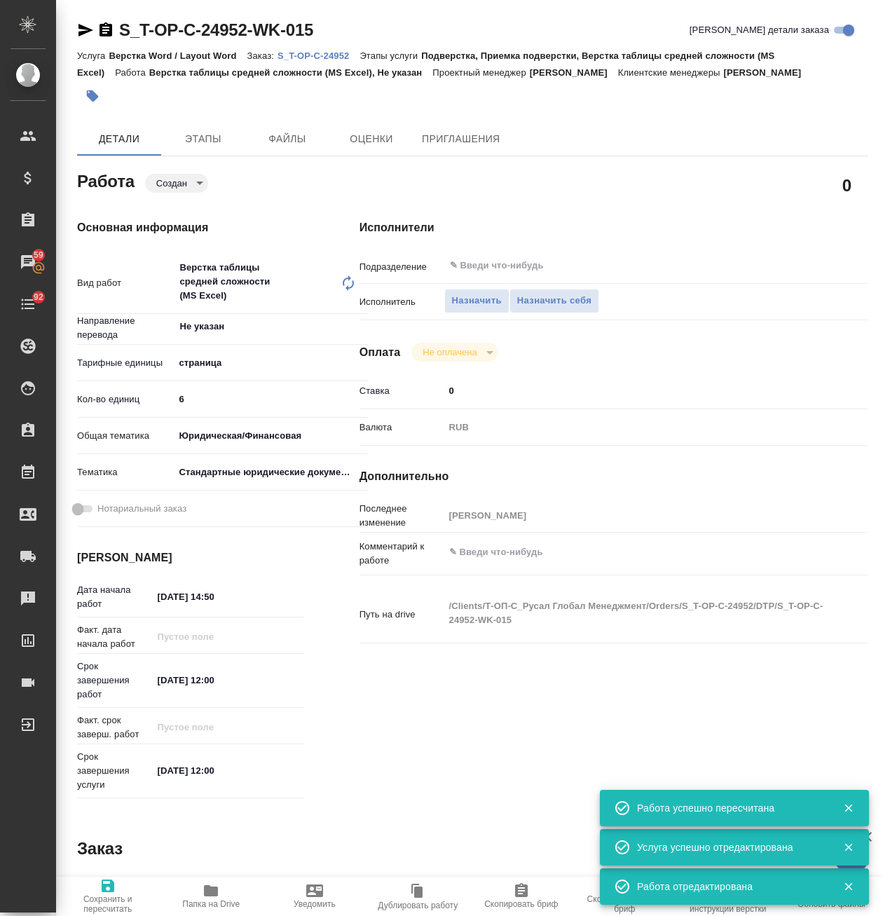
type textarea "x"
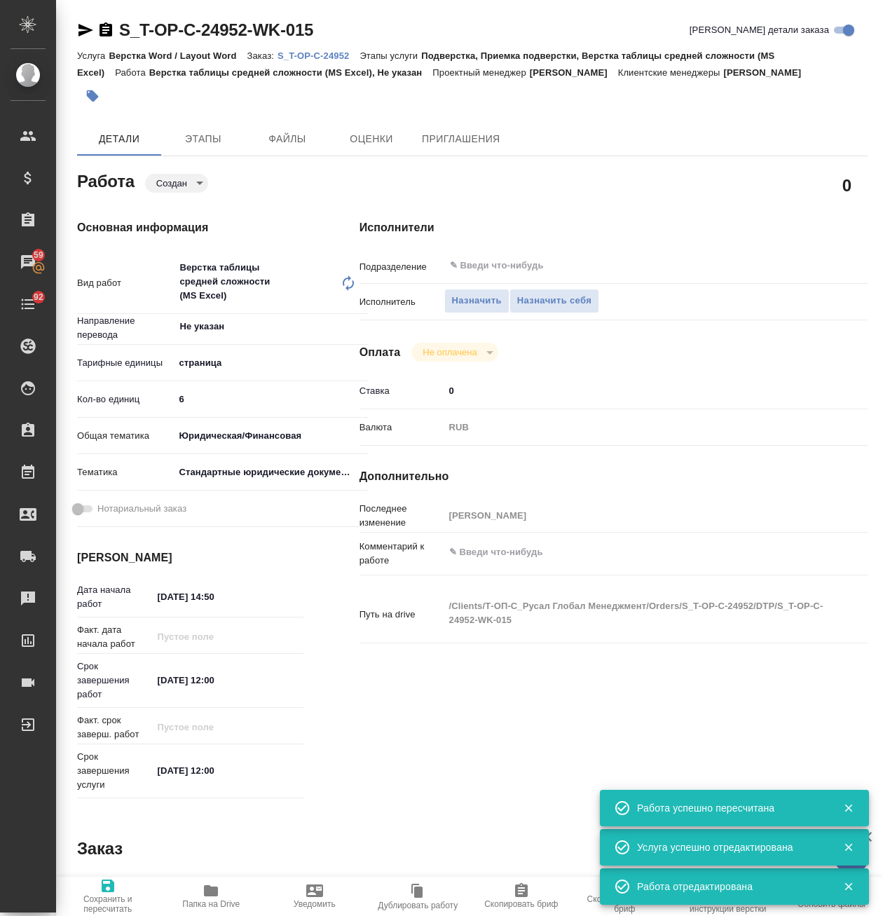
type textarea "x"
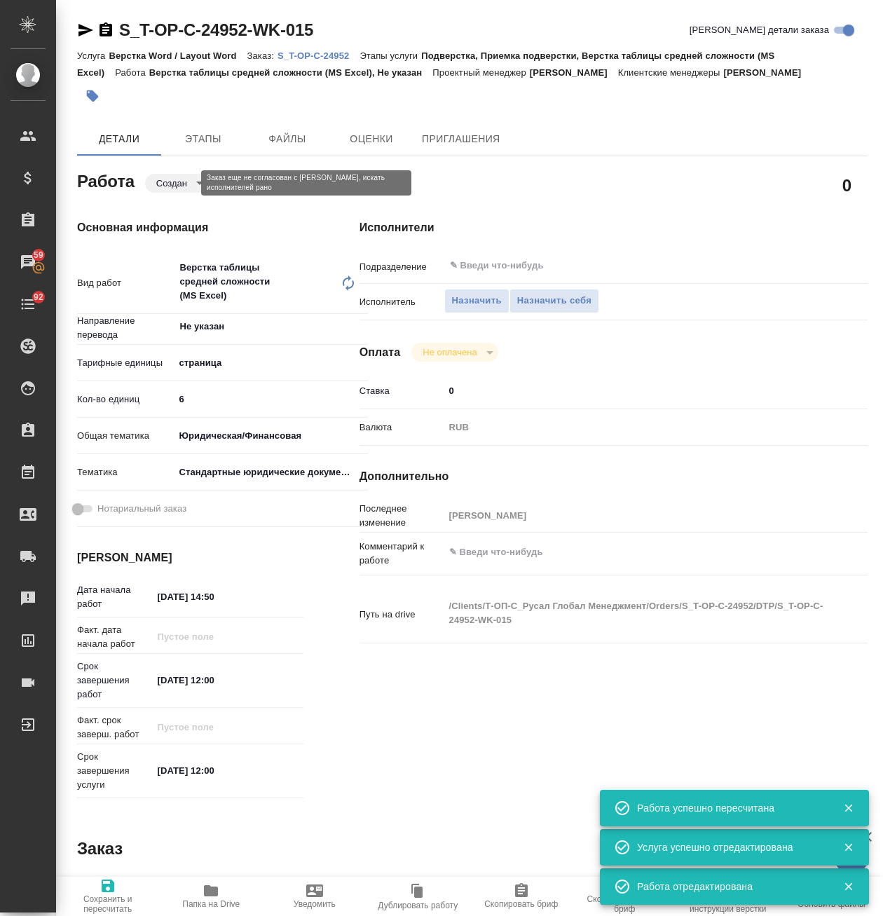
type textarea "x"
click at [176, 186] on body "🙏 .cls-1 fill:#fff; AWATERA Avdeenko Kirill Клиенты Спецификации Заказы 59 Чаты…" at bounding box center [441, 458] width 883 height 916
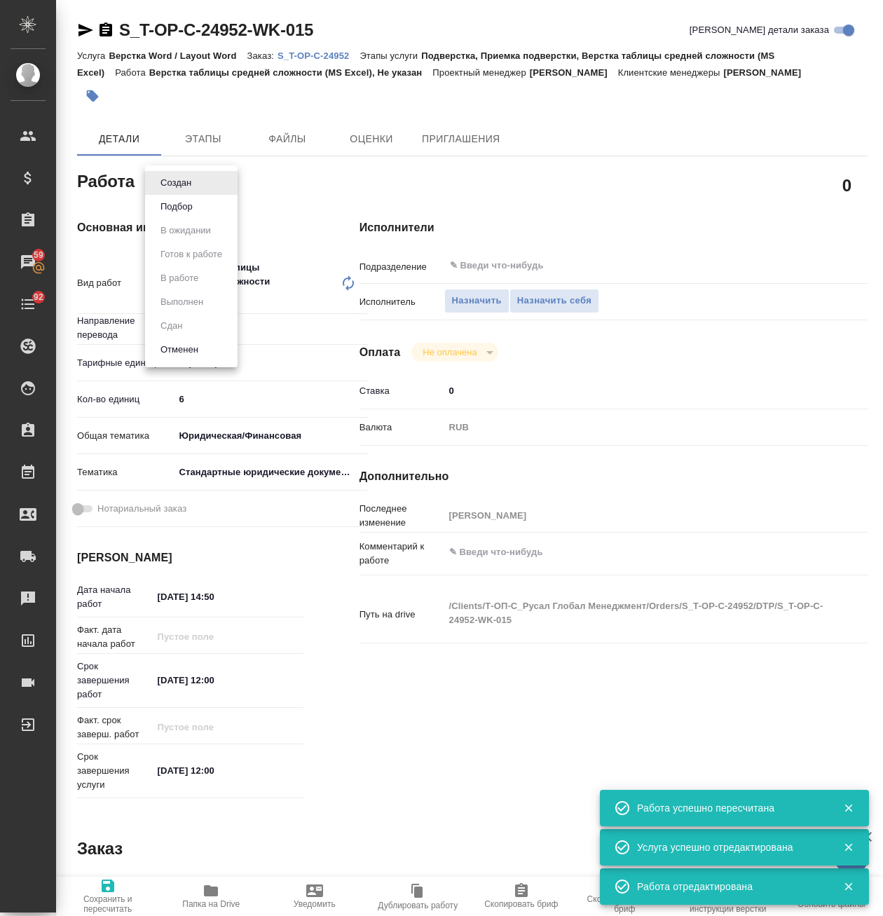
type textarea "x"
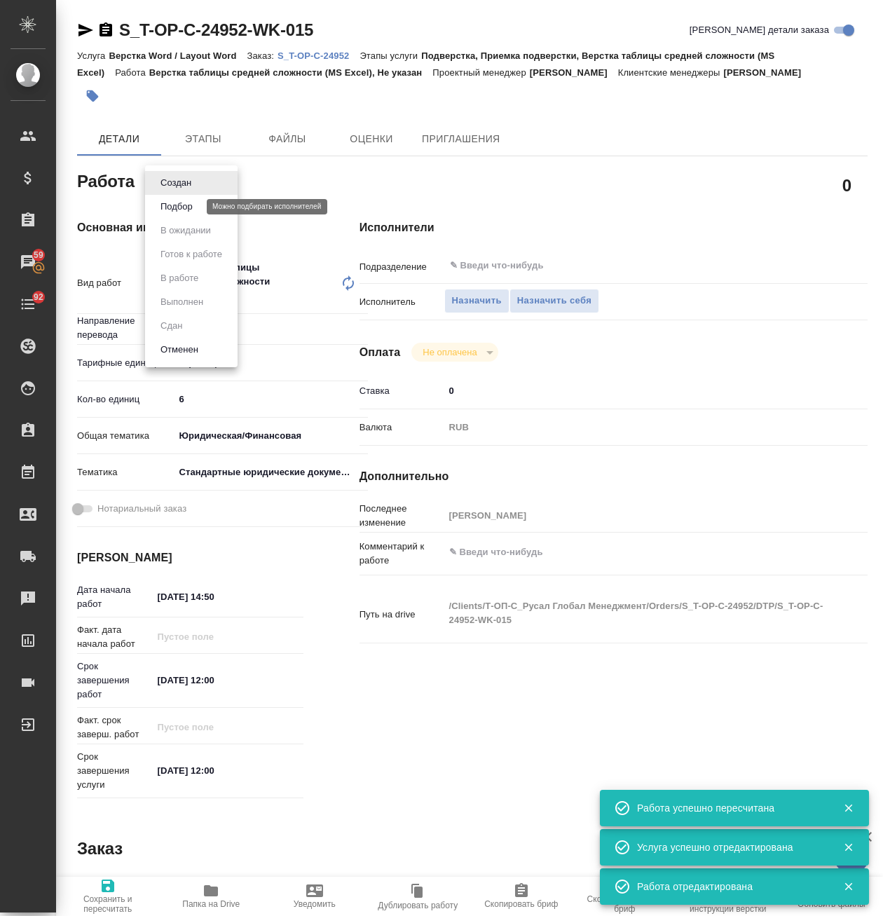
click at [187, 207] on button "Подбор" at bounding box center [176, 206] width 41 height 15
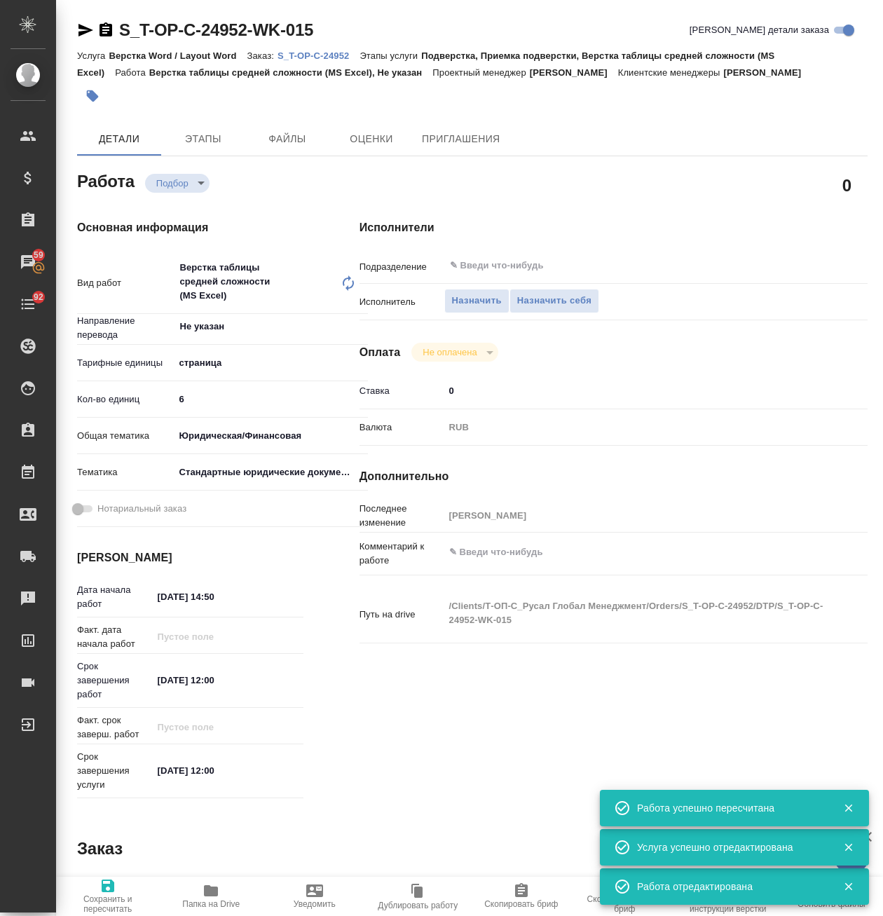
type textarea "x"
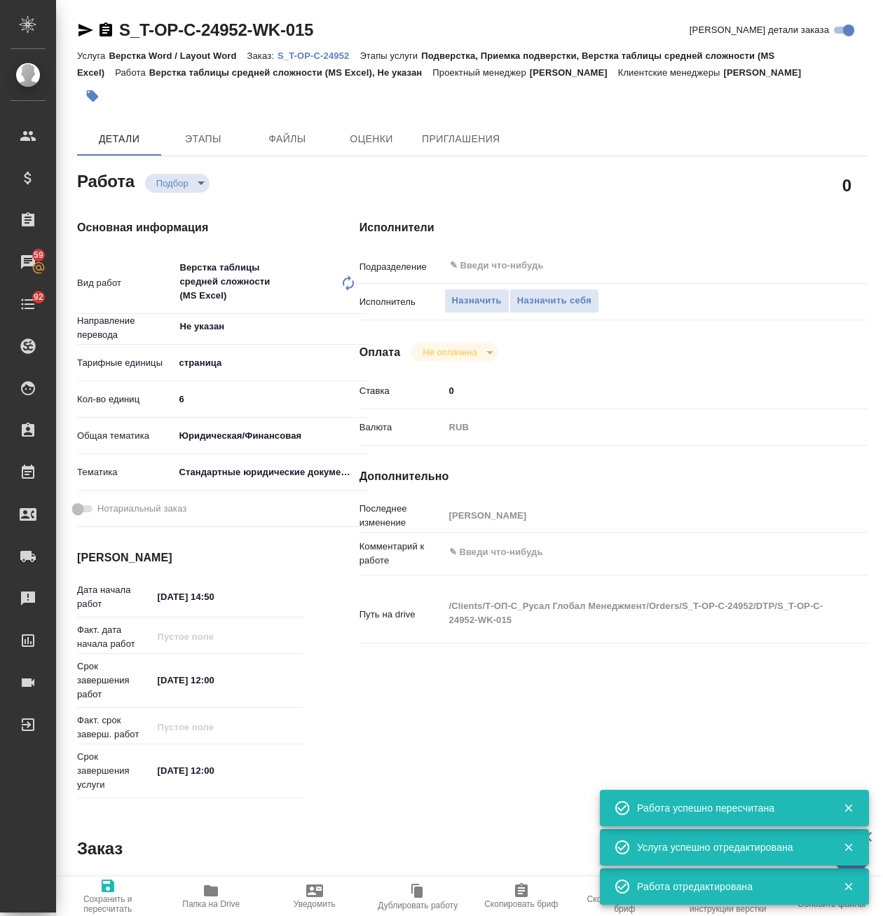
type textarea "x"
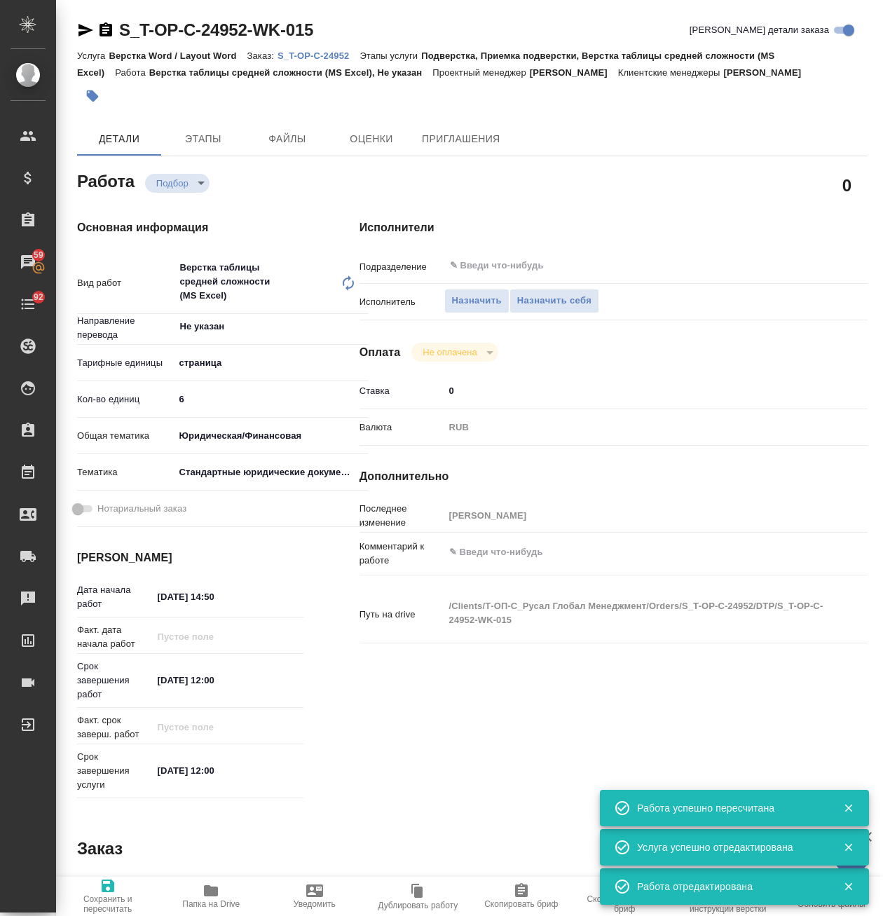
click at [219, 884] on icon "button" at bounding box center [210, 890] width 17 height 17
type textarea "x"
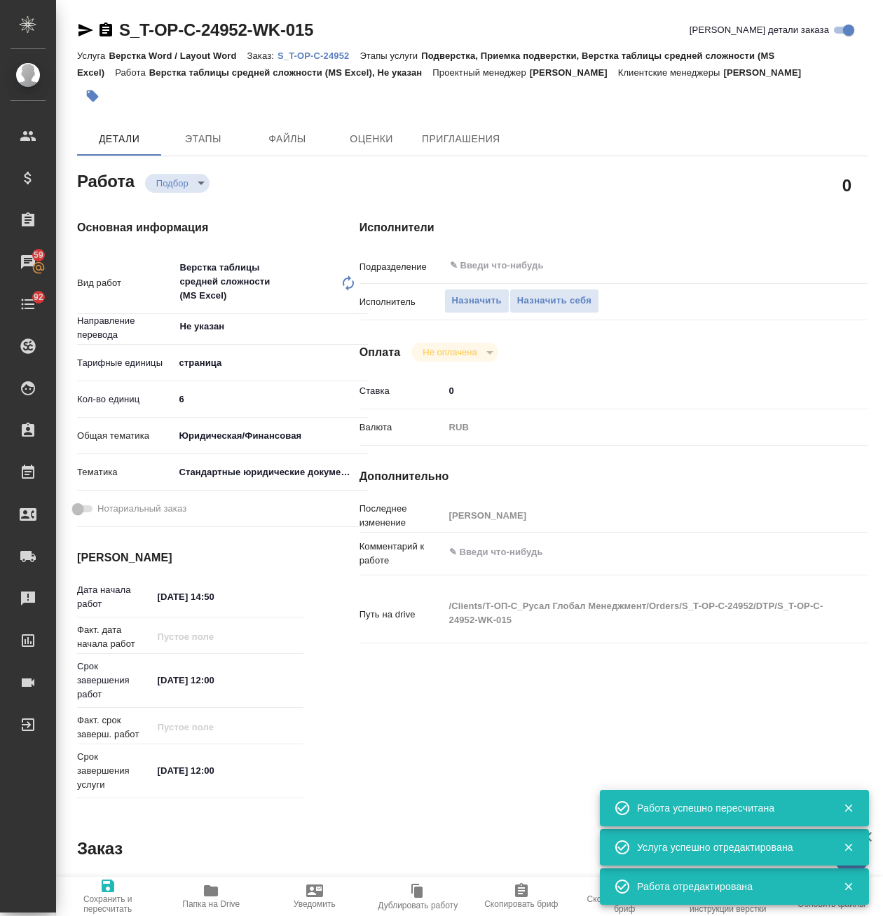
type textarea "x"
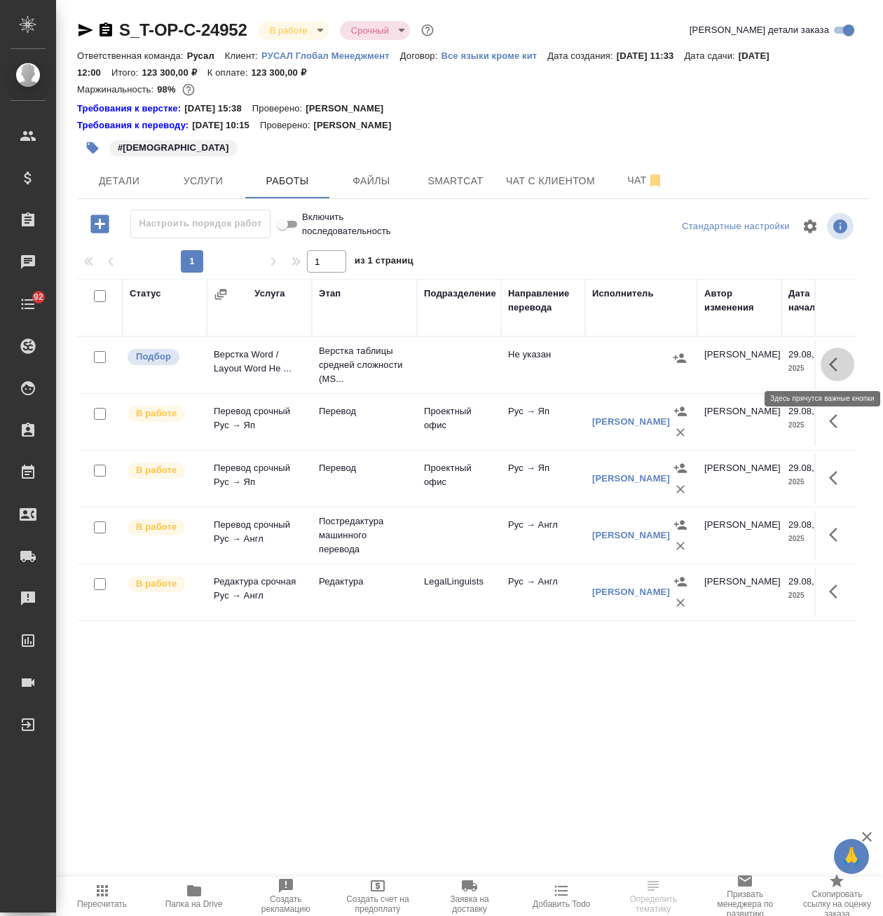
click at [843, 366] on icon "button" at bounding box center [837, 364] width 17 height 17
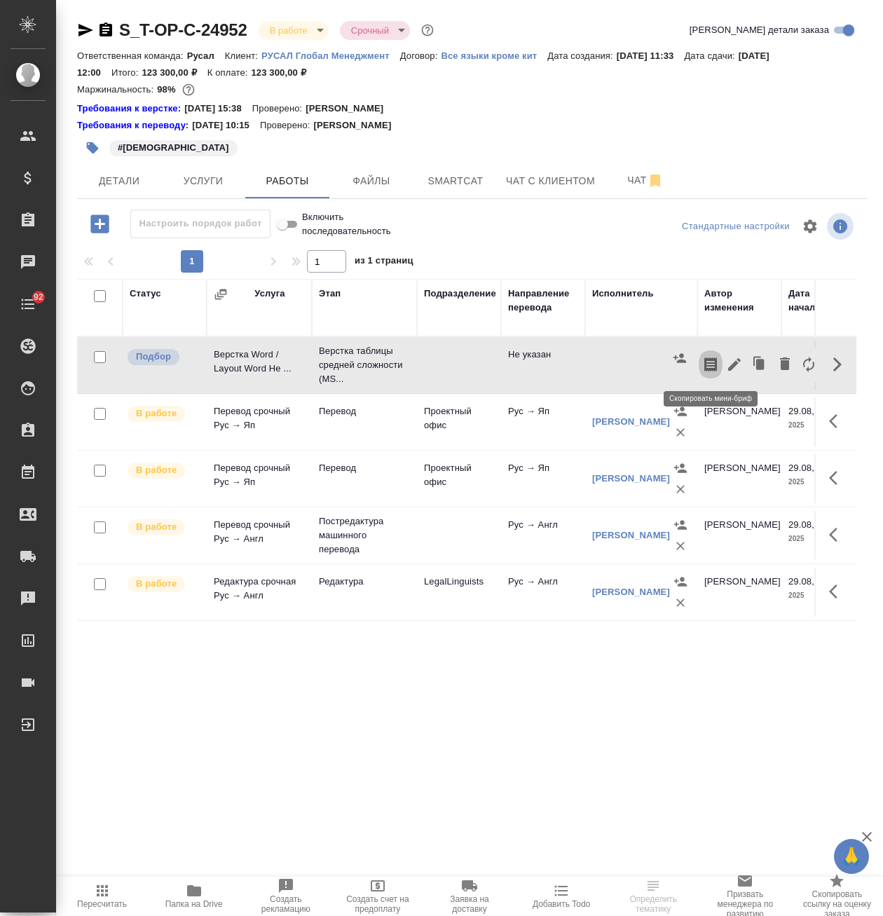
click at [719, 366] on button "button" at bounding box center [711, 365] width 24 height 34
